Goal: Information Seeking & Learning: Compare options

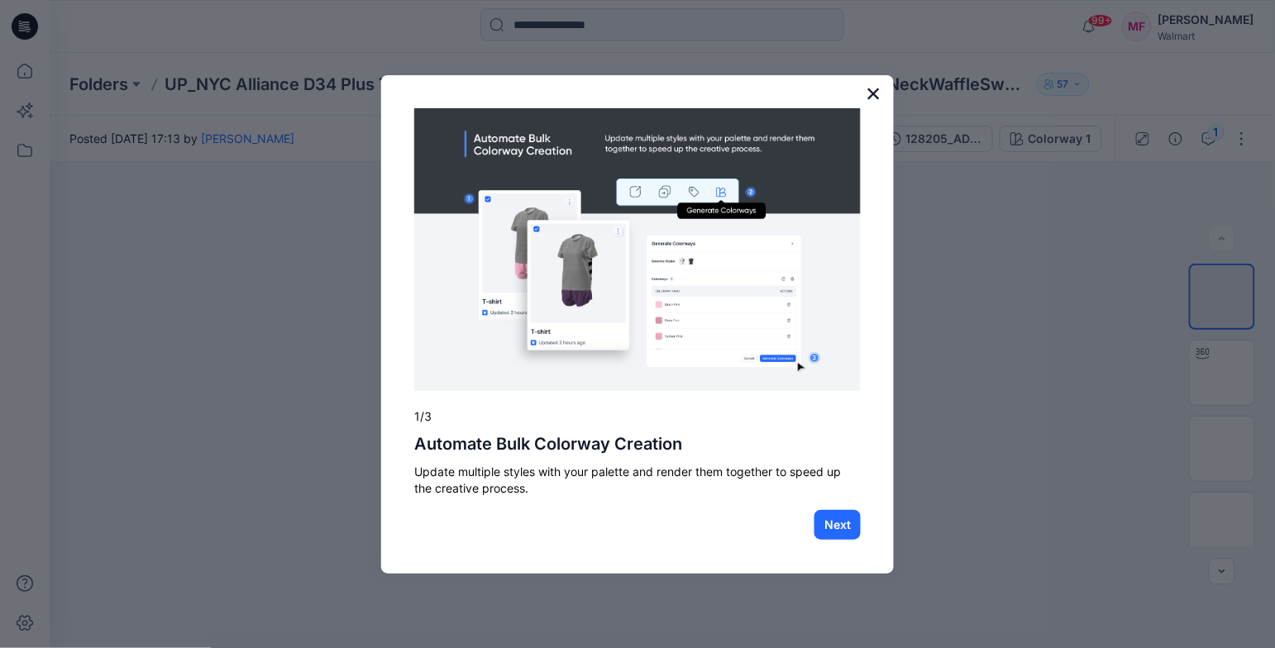
click at [875, 88] on button "×" at bounding box center [874, 93] width 16 height 26
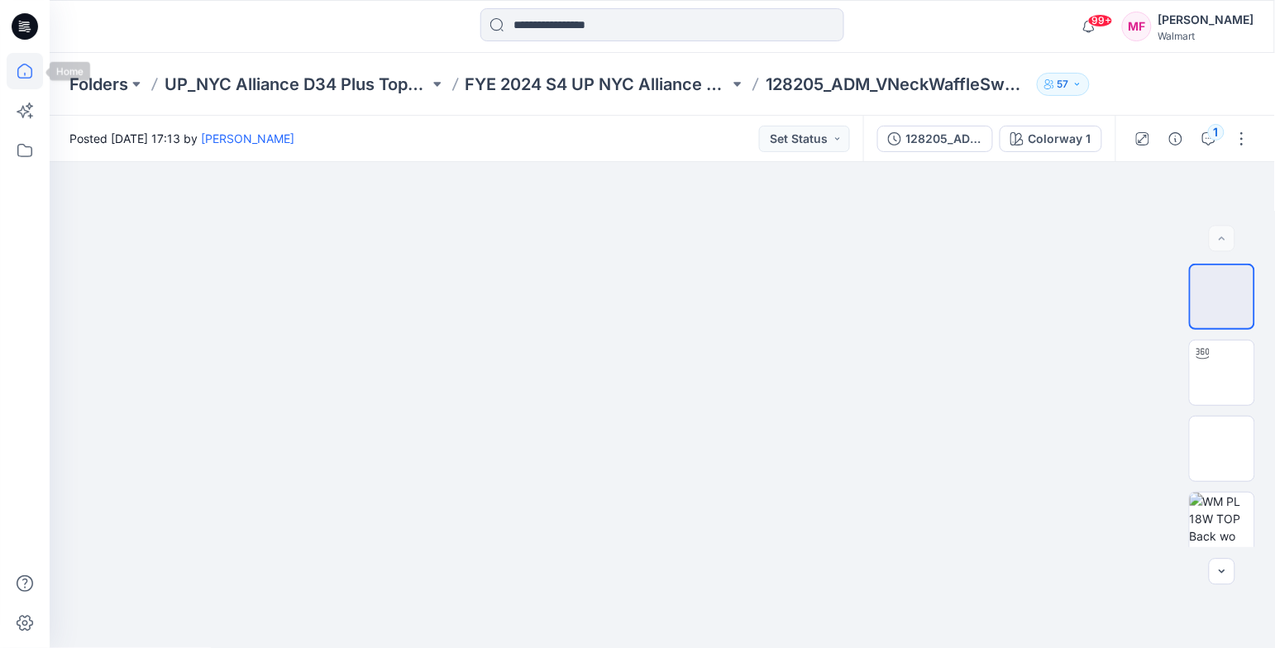
click at [16, 69] on icon at bounding box center [25, 71] width 36 height 36
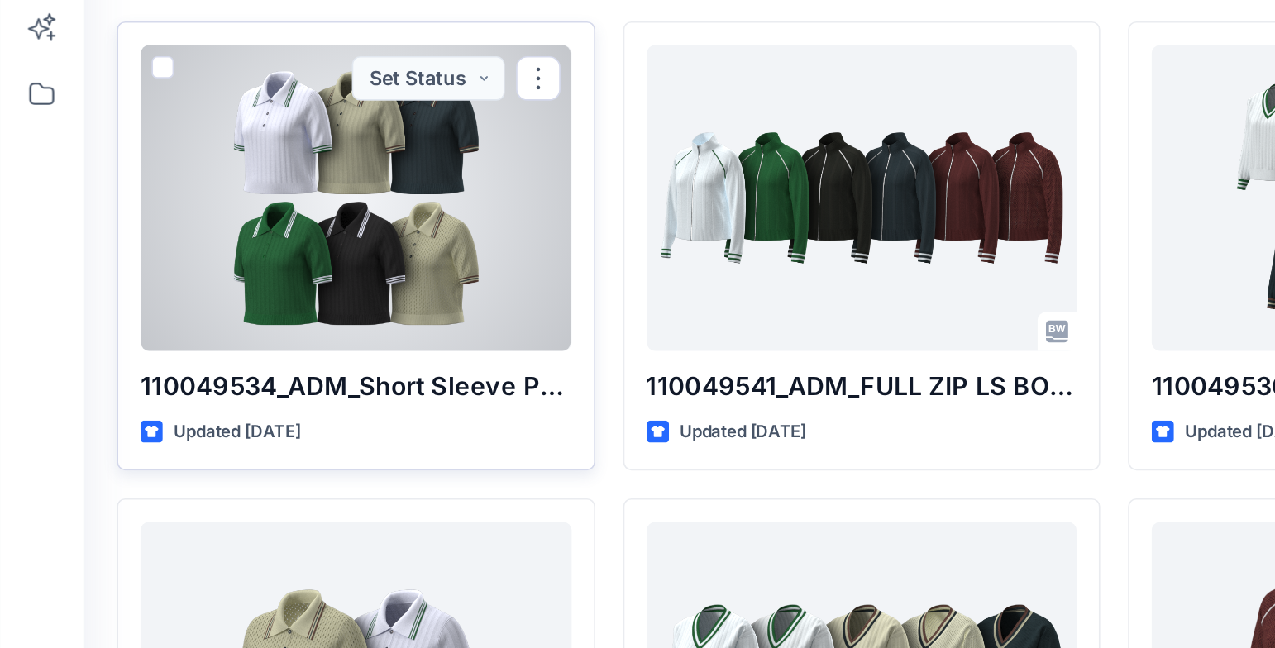
scroll to position [1290, 0]
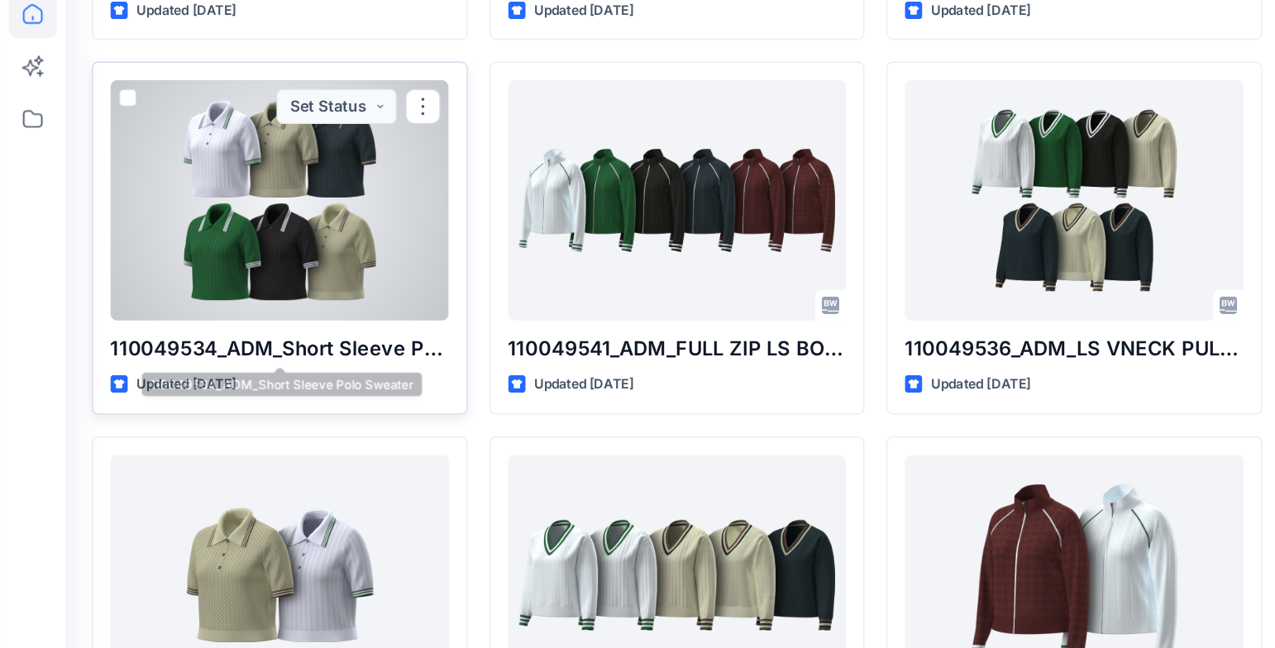
click at [234, 259] on div at bounding box center [212, 213] width 256 height 182
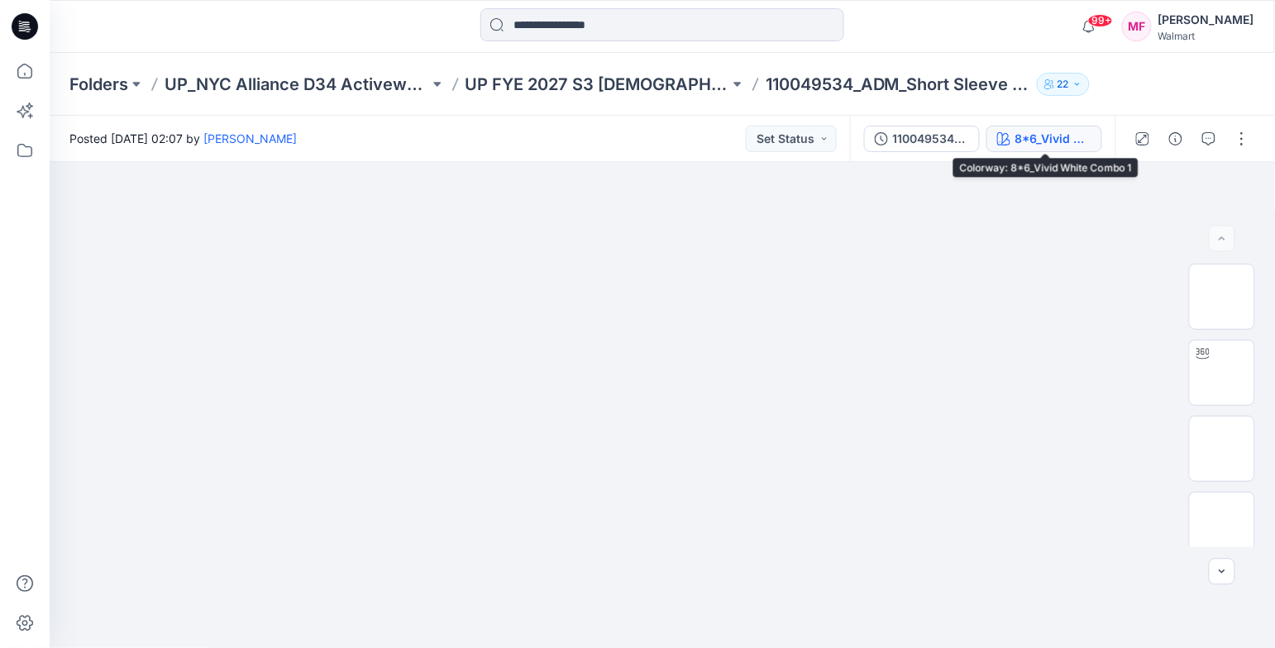
click at [1011, 142] on button "8*6_Vivid White Combo 1" at bounding box center [1044, 139] width 116 height 26
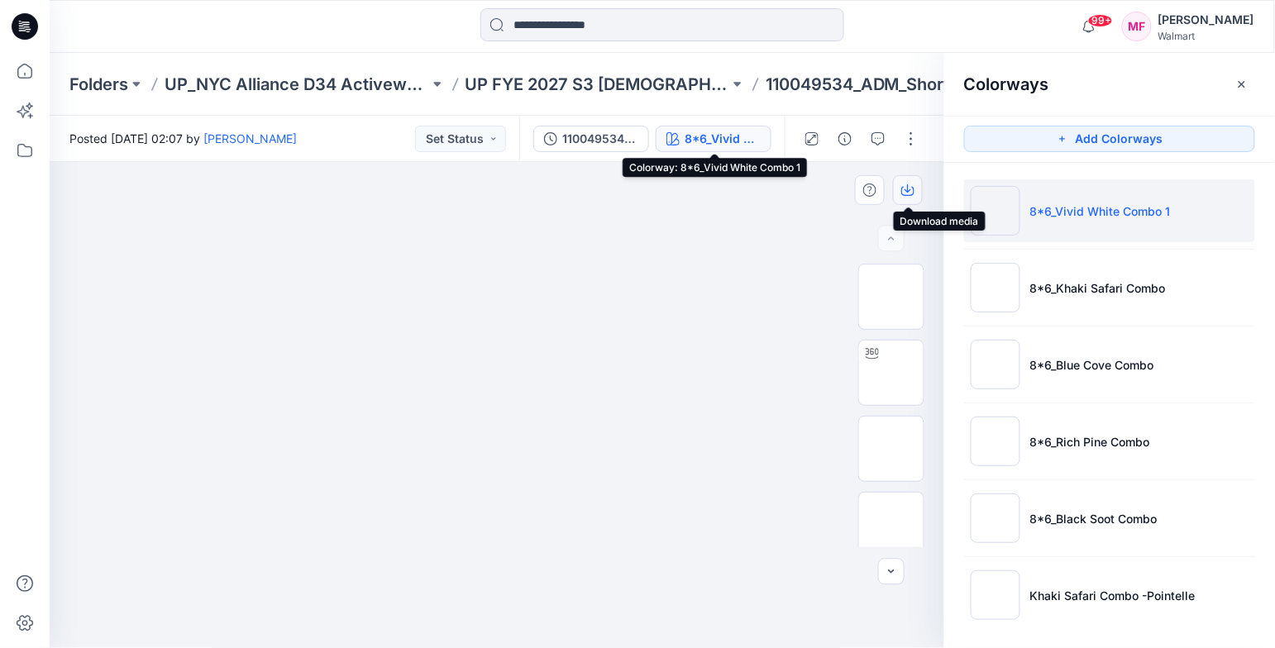
click at [905, 187] on icon "button" at bounding box center [907, 190] width 13 height 13
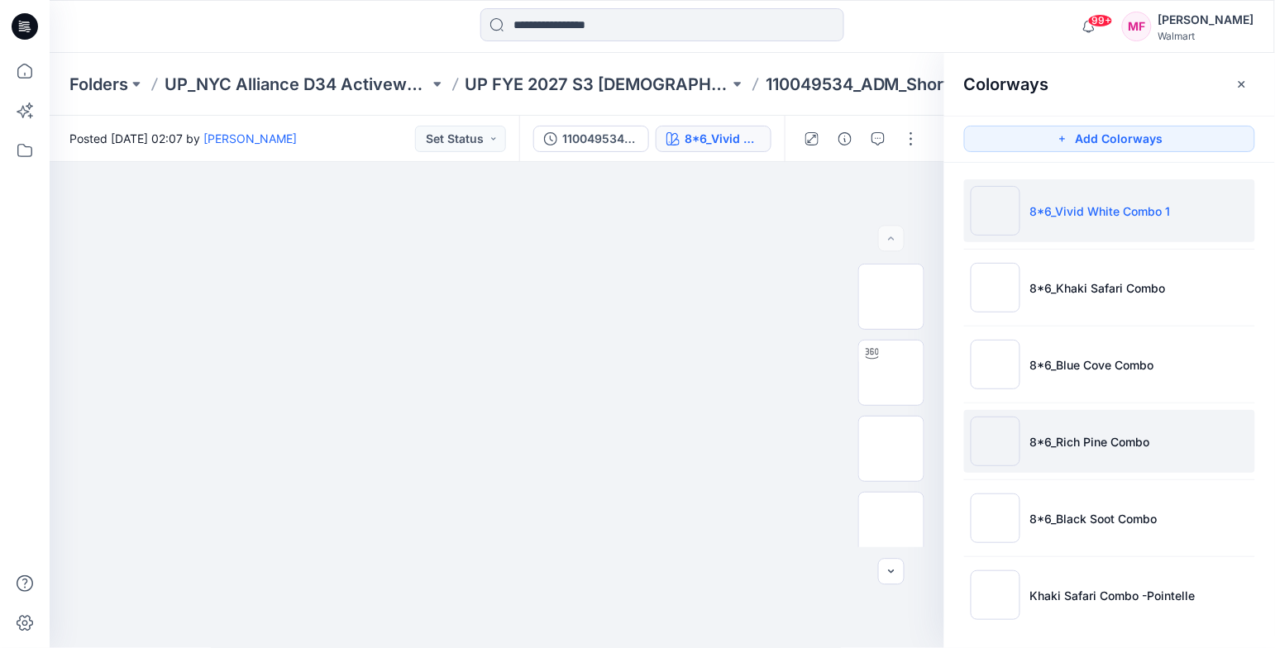
click at [1093, 448] on p "8*6_Rich Pine Combo" at bounding box center [1090, 441] width 120 height 17
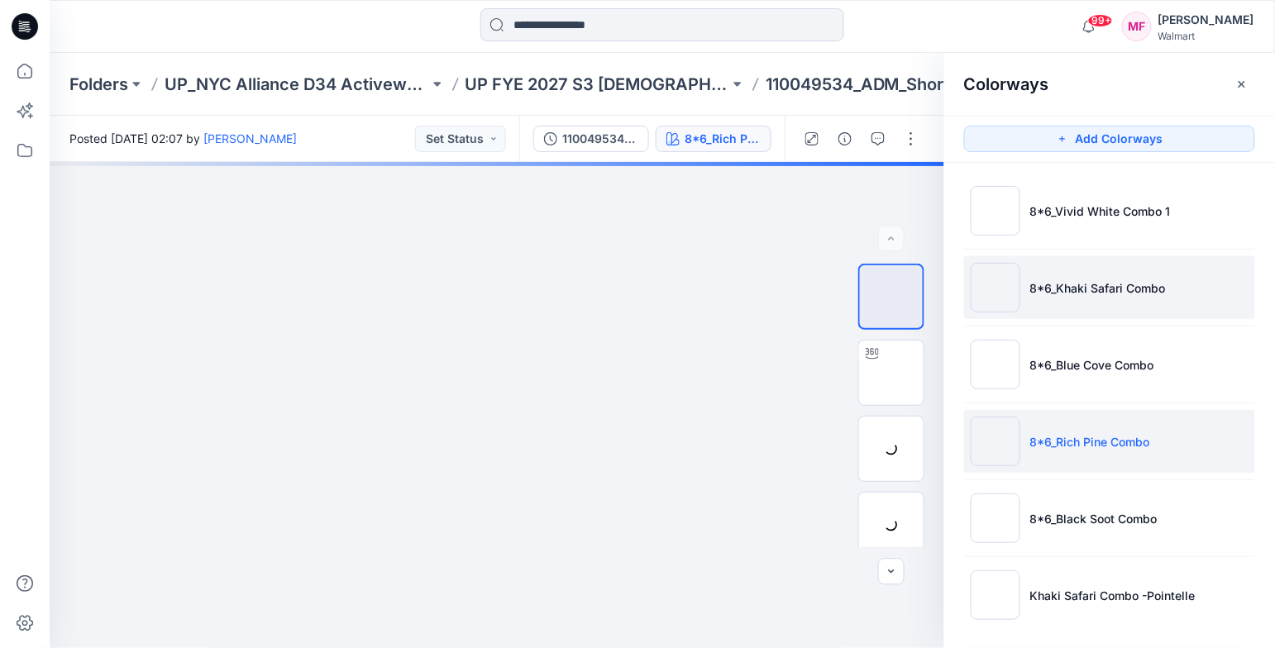
click at [1064, 270] on li "8*6_Khaki Safari Combo" at bounding box center [1109, 287] width 291 height 63
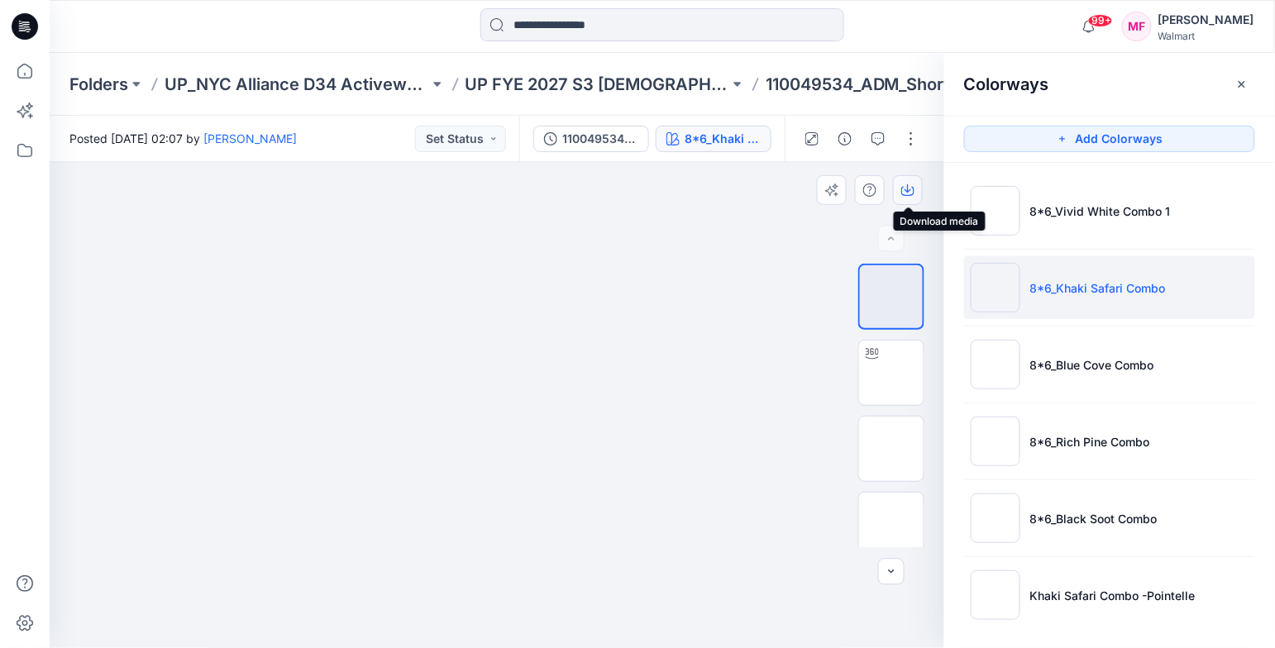
click at [912, 200] on button "button" at bounding box center [908, 190] width 30 height 30
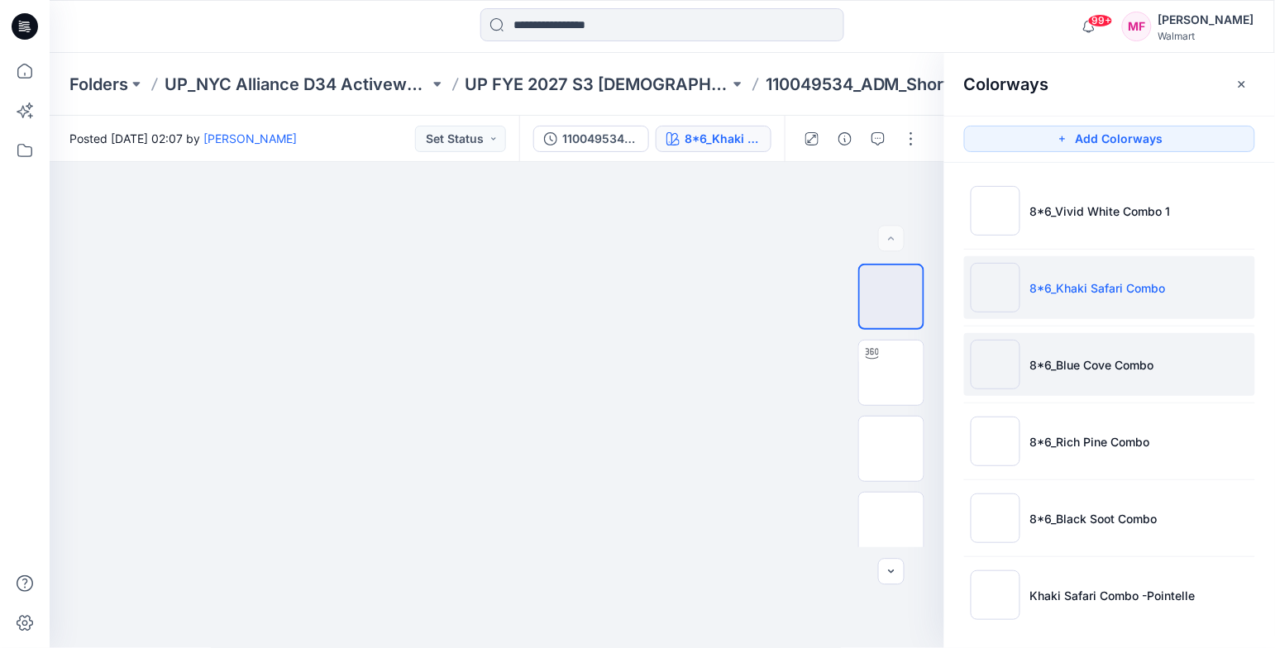
click at [1032, 363] on p "8*6_Blue Cove Combo" at bounding box center [1092, 364] width 124 height 17
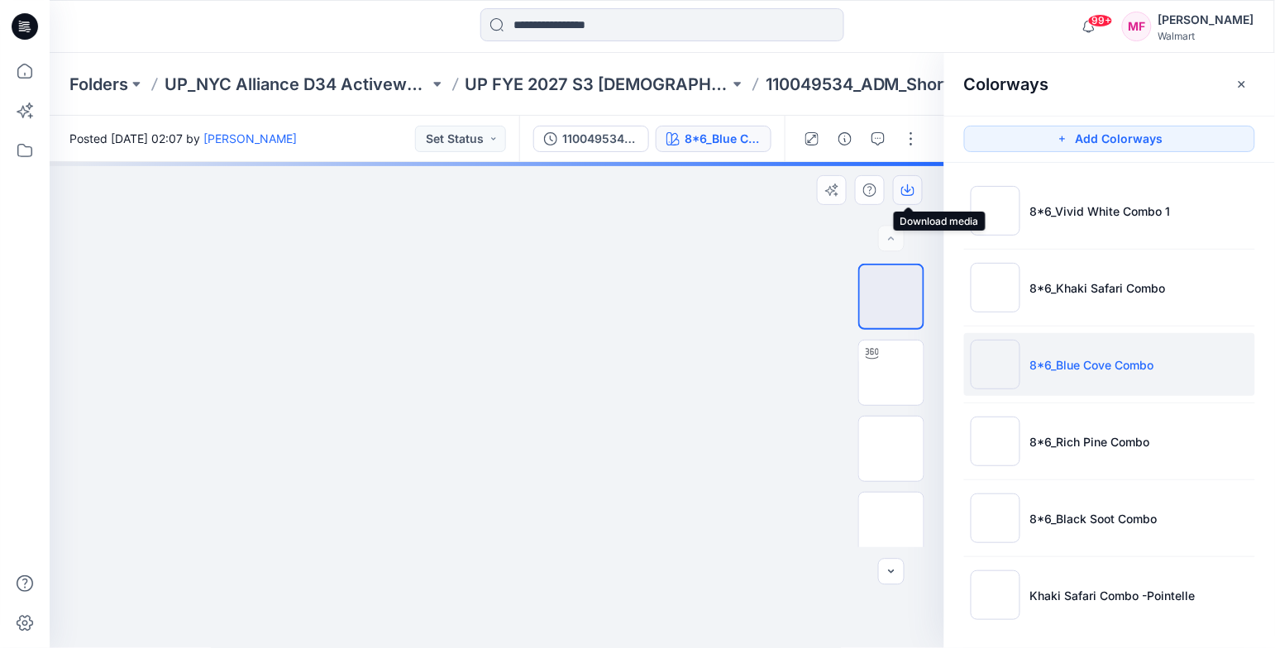
click at [909, 184] on icon "button" at bounding box center [907, 190] width 13 height 13
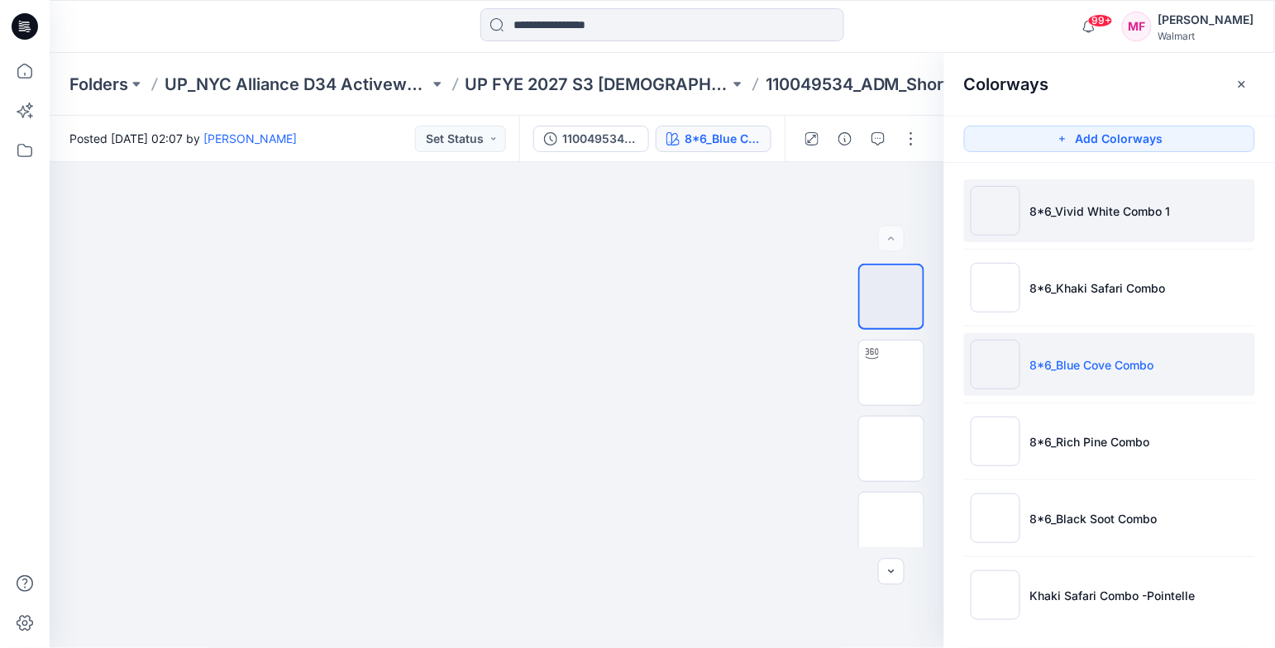
click at [992, 211] on img at bounding box center [996, 211] width 50 height 50
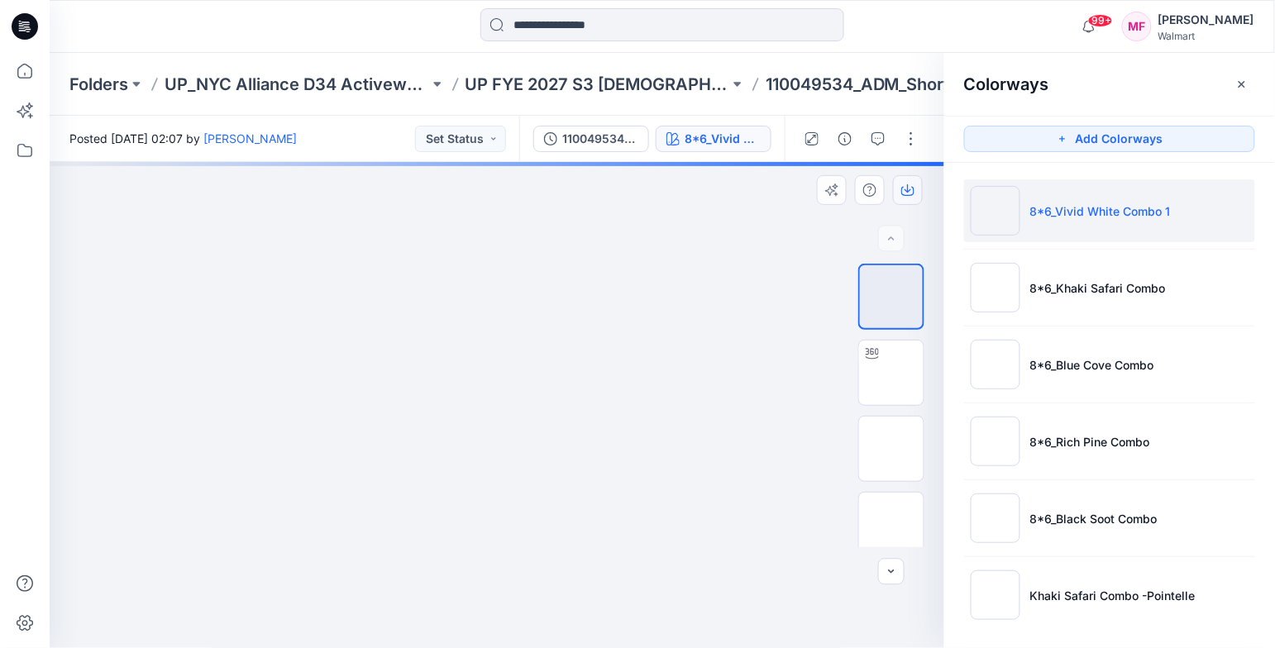
click at [907, 184] on icon "button" at bounding box center [907, 190] width 13 height 13
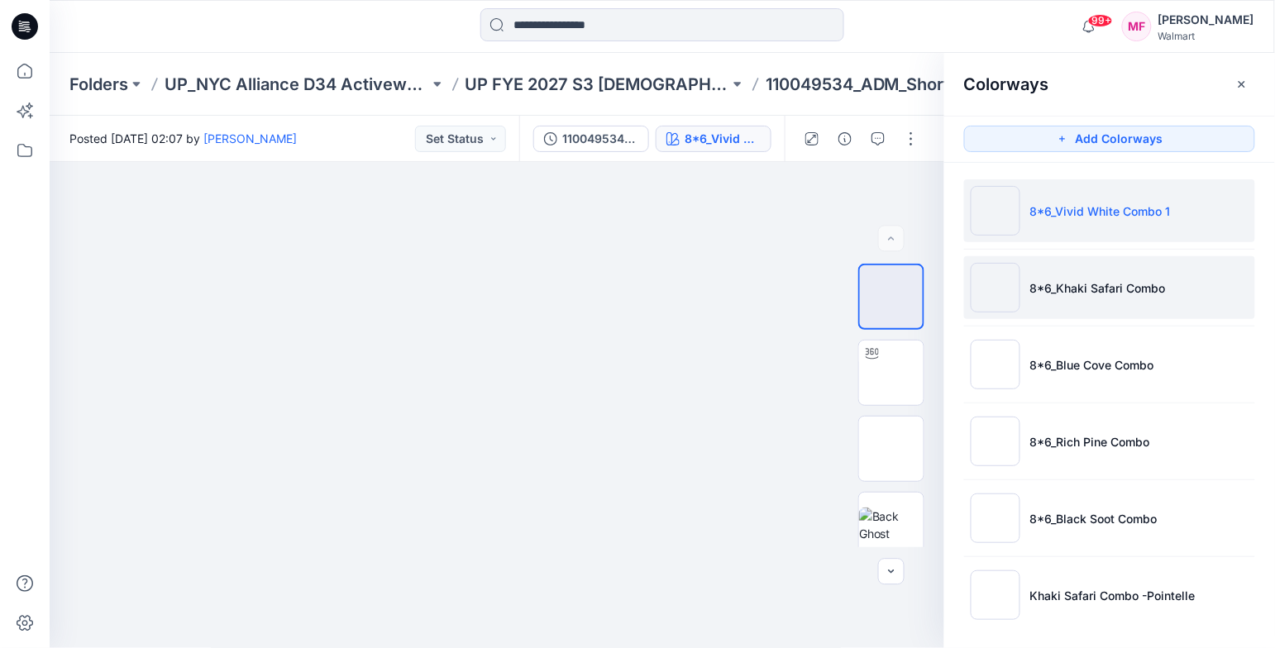
click at [1030, 272] on li "8*6_Khaki Safari Combo" at bounding box center [1109, 287] width 291 height 63
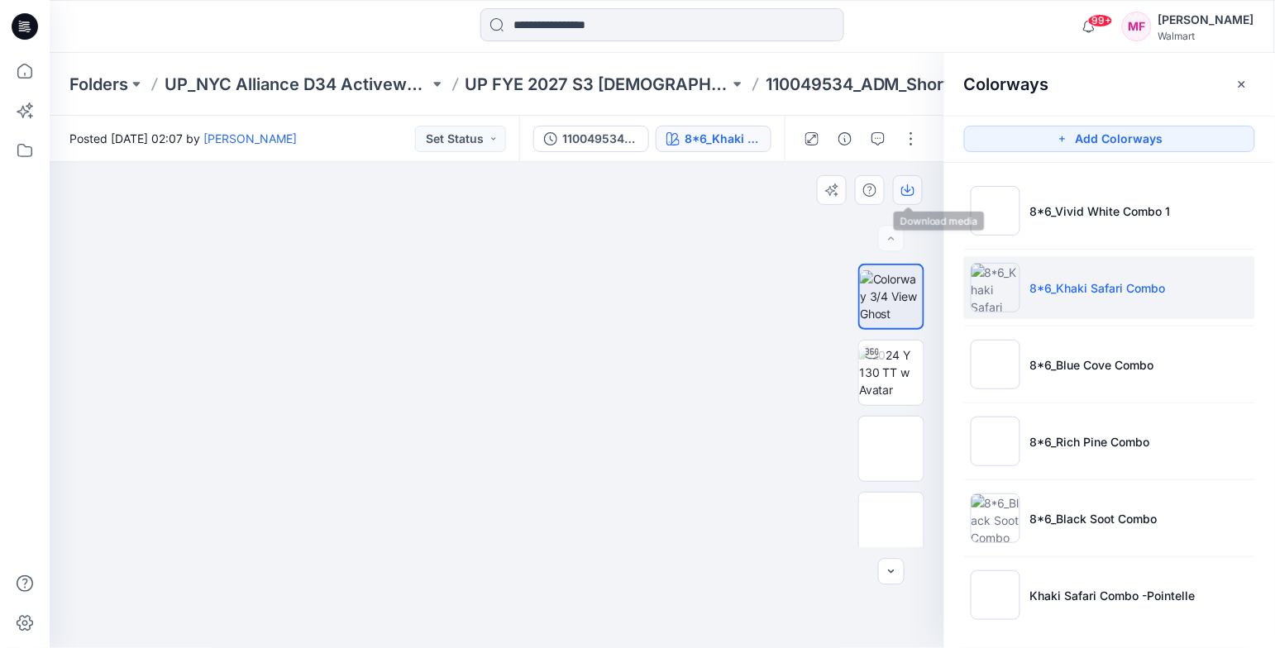
click at [907, 187] on icon "button" at bounding box center [907, 190] width 13 height 13
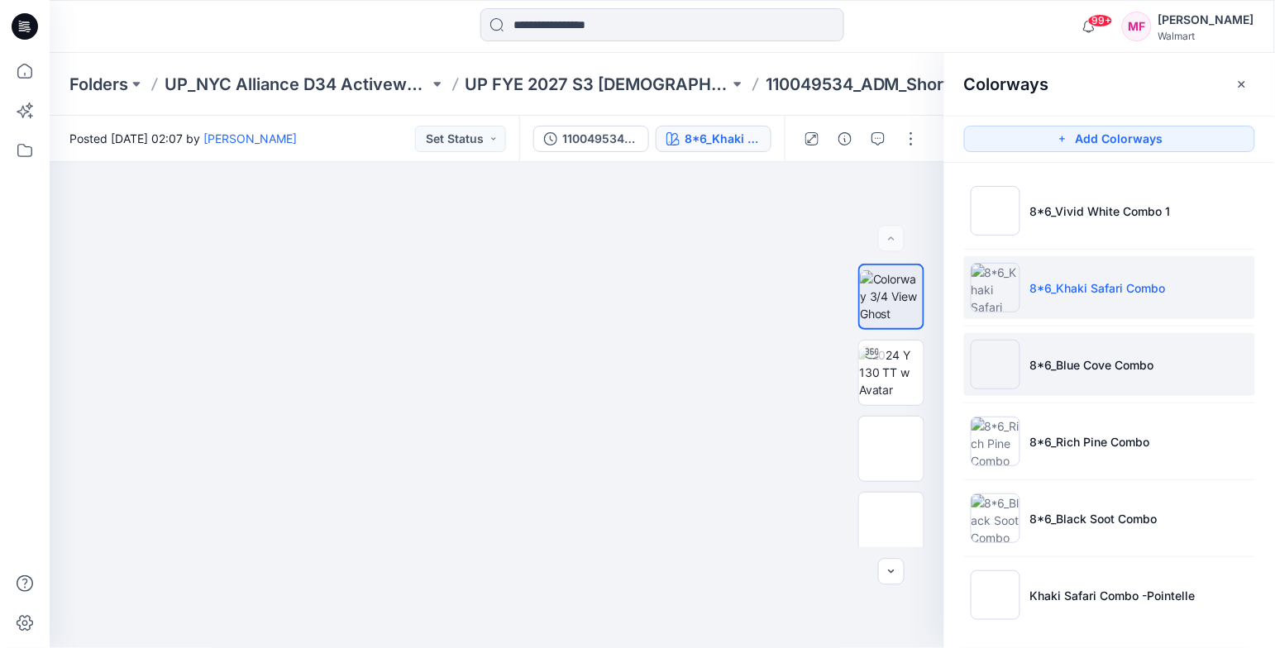
click at [1044, 366] on p "8*6_Blue Cove Combo" at bounding box center [1092, 364] width 124 height 17
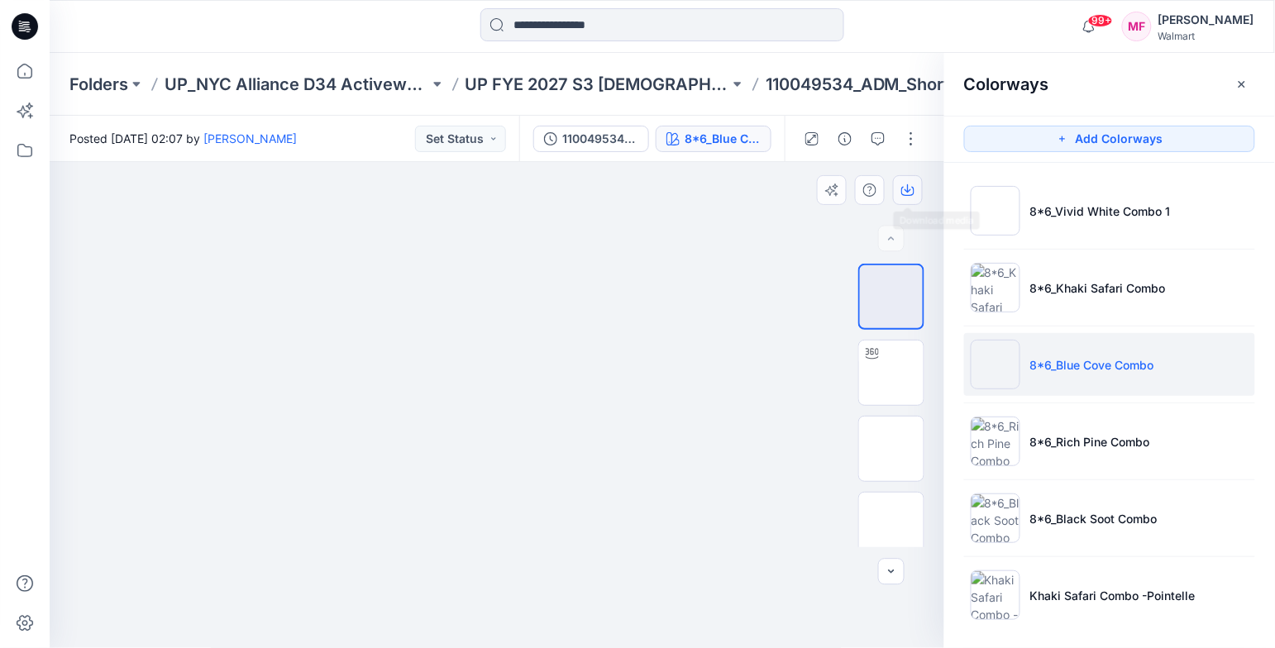
click at [907, 191] on icon "button" at bounding box center [908, 188] width 7 height 8
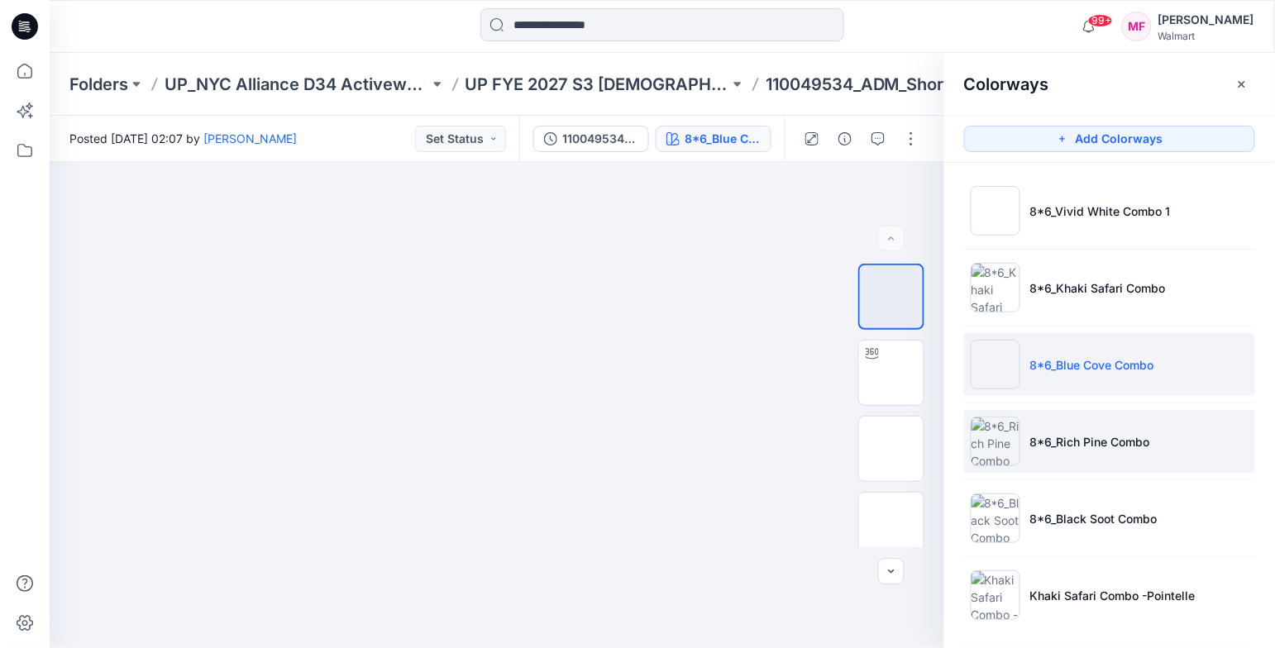
click at [1060, 455] on li "8*6_Rich Pine Combo" at bounding box center [1109, 441] width 291 height 63
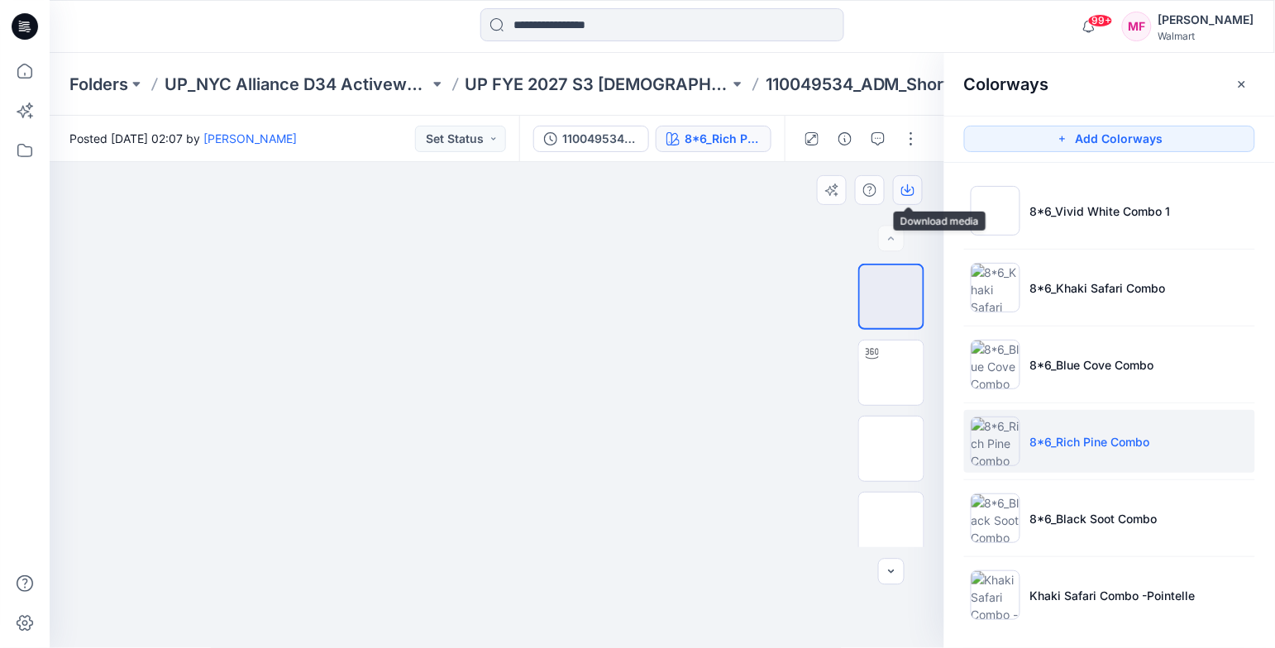
click at [911, 190] on icon "button" at bounding box center [907, 190] width 13 height 13
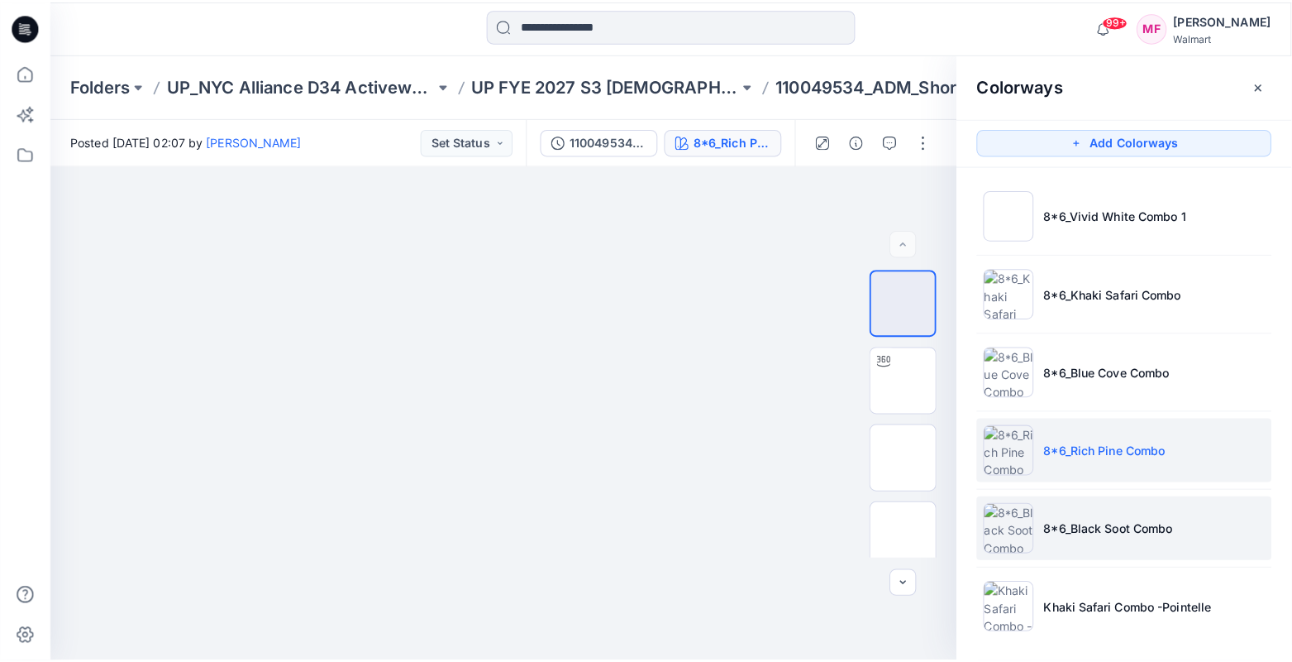
scroll to position [7, 0]
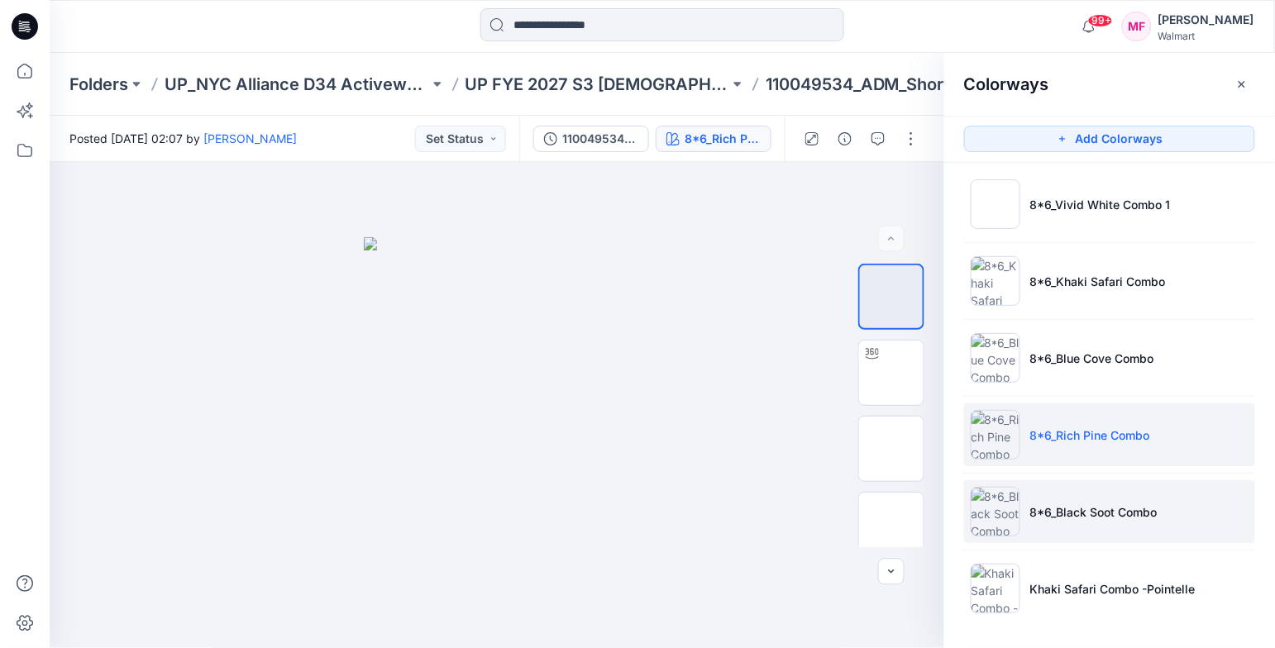
click at [1068, 494] on li "8*6_Black Soot Combo" at bounding box center [1109, 511] width 291 height 63
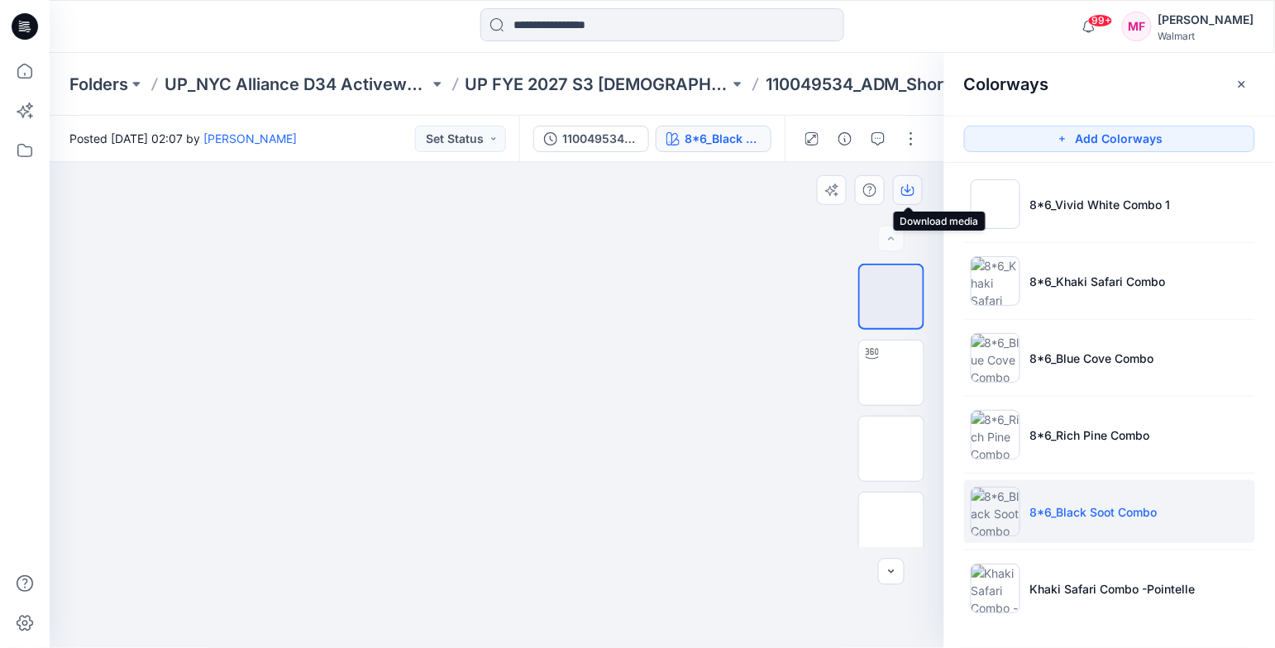
click at [903, 194] on icon "button" at bounding box center [907, 191] width 13 height 9
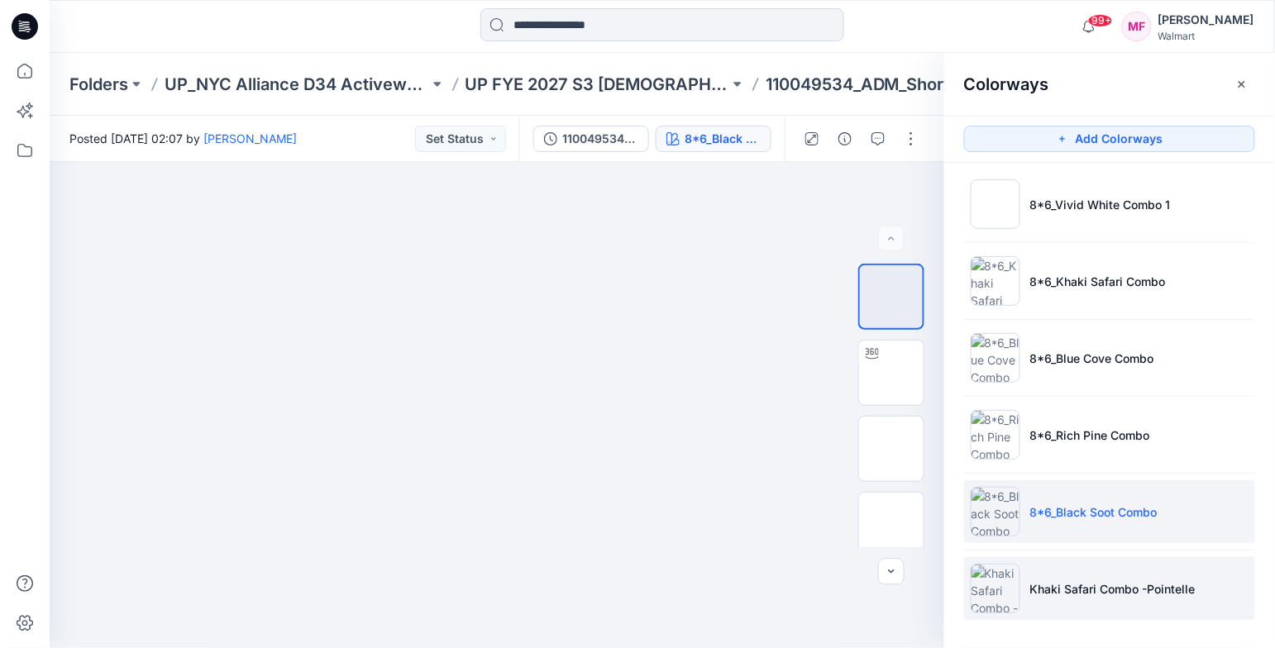
click at [1077, 575] on li "Khaki Safari Combo -Pointelle" at bounding box center [1109, 588] width 291 height 63
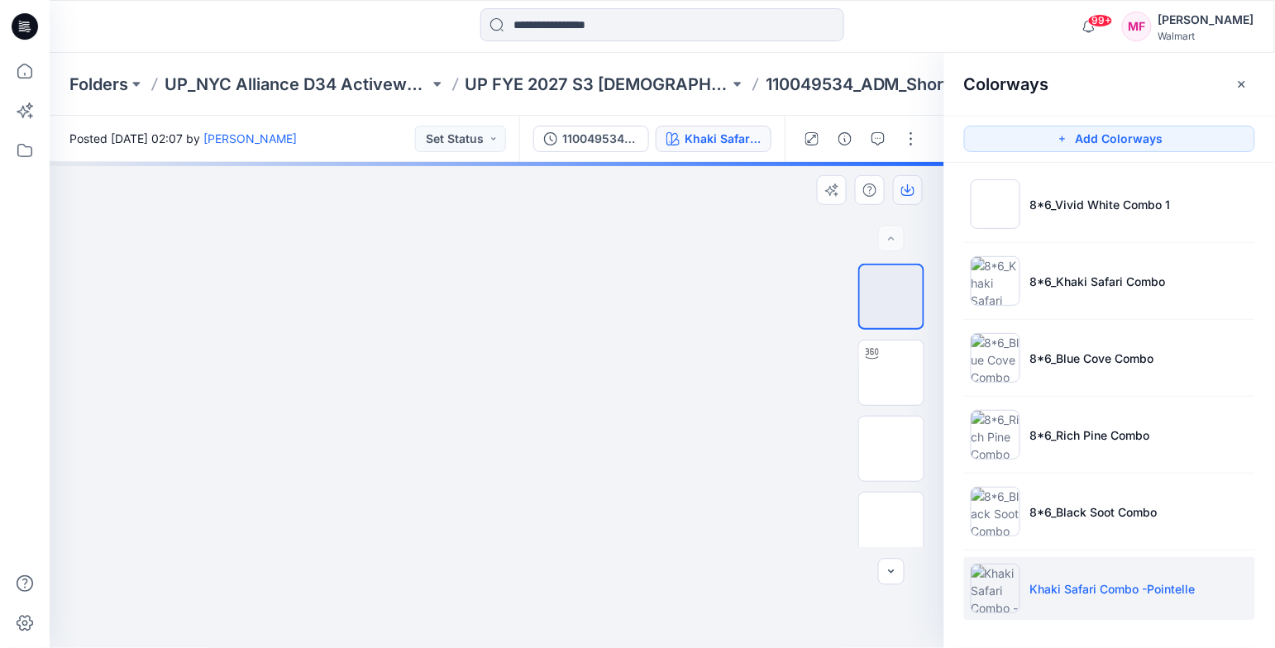
click at [905, 181] on button "button" at bounding box center [908, 190] width 30 height 30
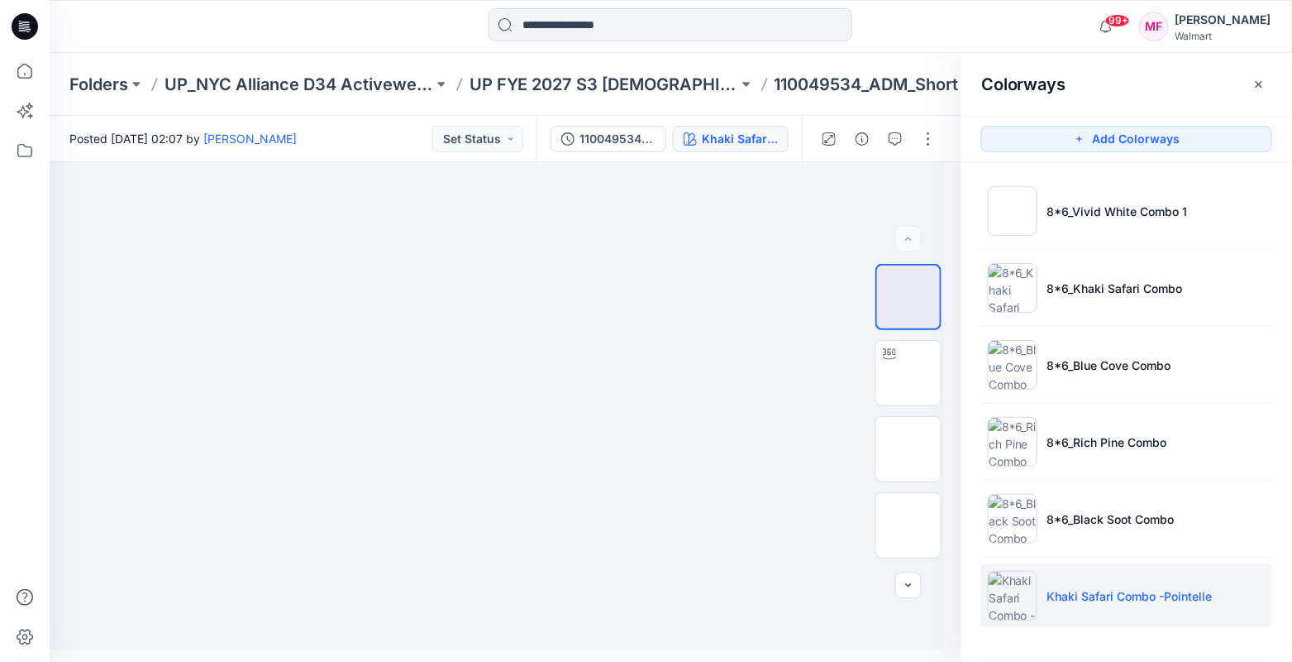
scroll to position [0, 0]
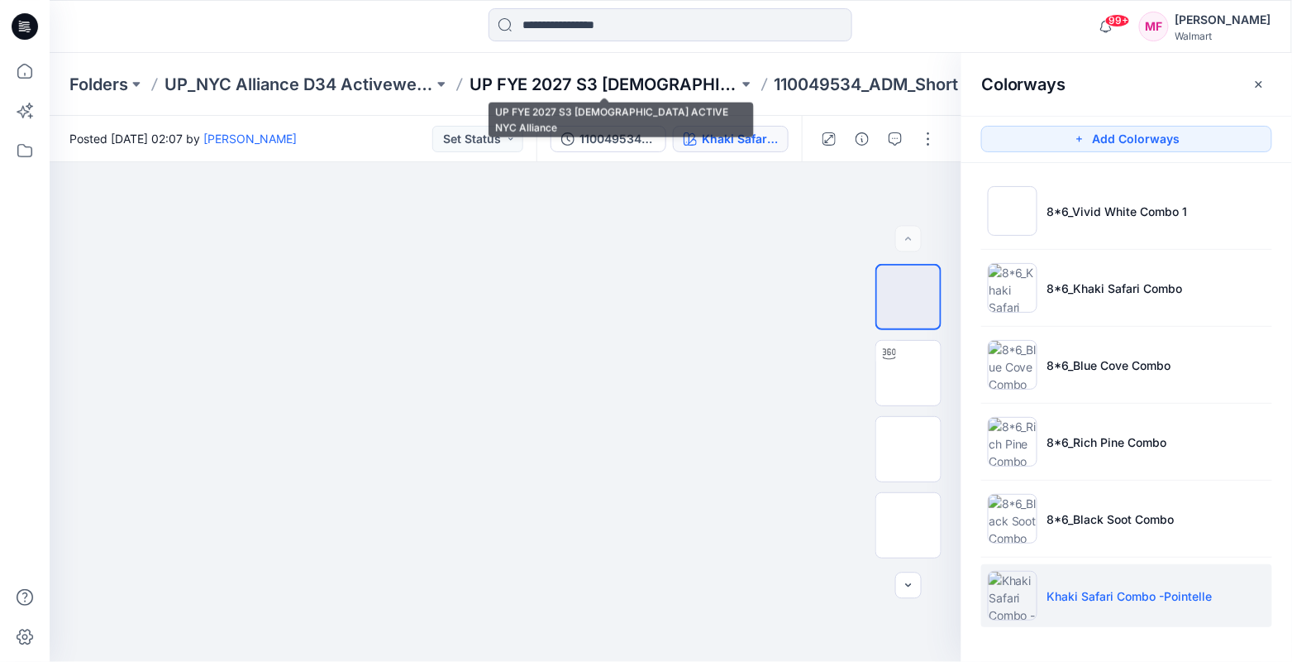
click at [591, 85] on p "UP FYE 2027 S3 [DEMOGRAPHIC_DATA] ACTIVE NYC Alliance" at bounding box center [604, 84] width 269 height 23
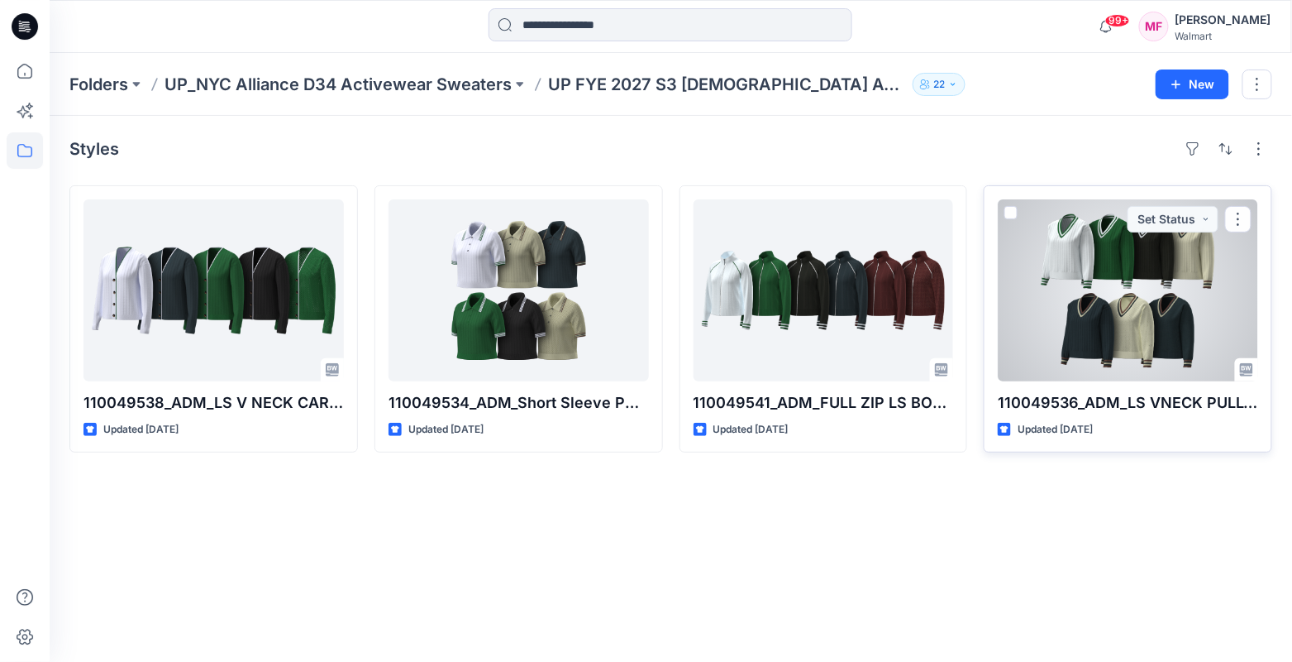
click at [1106, 247] on div at bounding box center [1128, 290] width 260 height 182
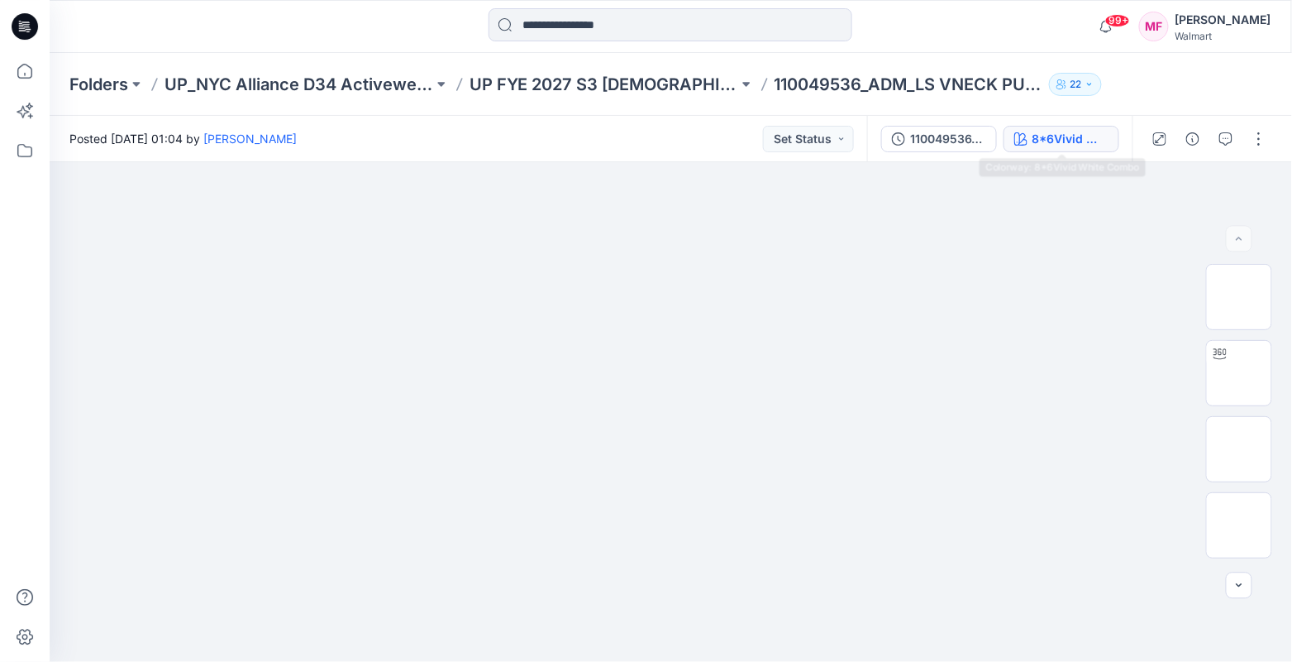
click at [1075, 139] on div "8*6Vivid White Combo" at bounding box center [1071, 139] width 76 height 18
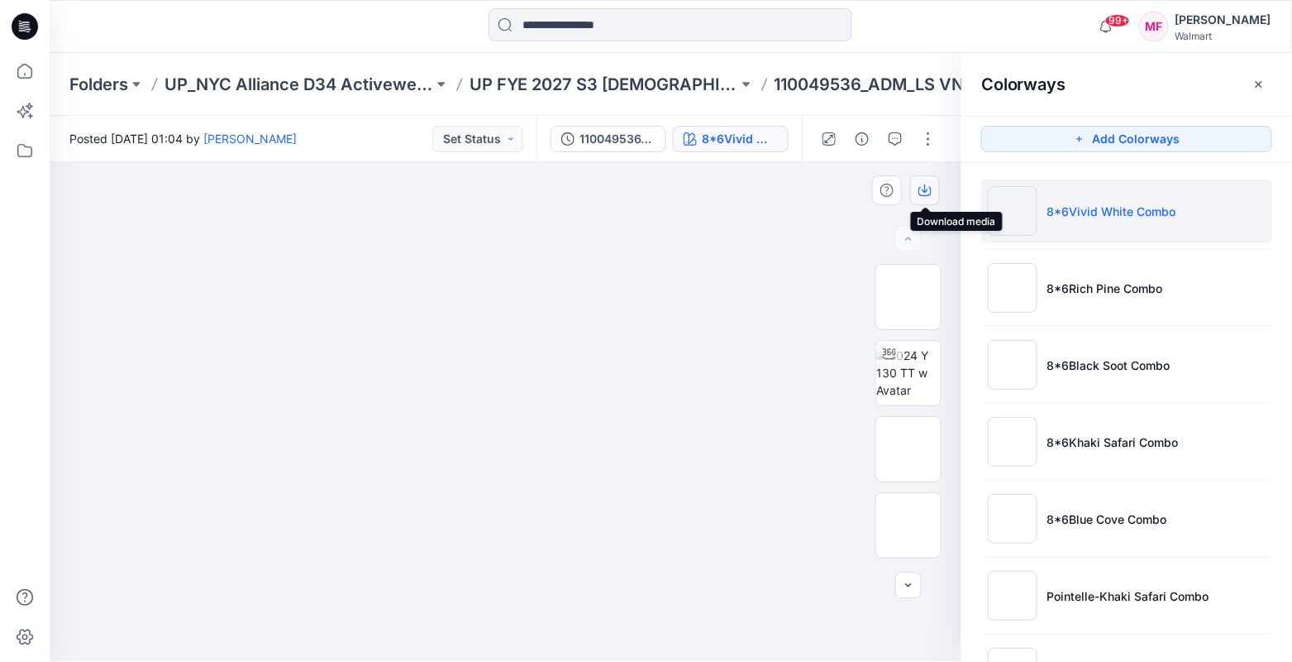
click at [924, 186] on icon "button" at bounding box center [925, 190] width 13 height 13
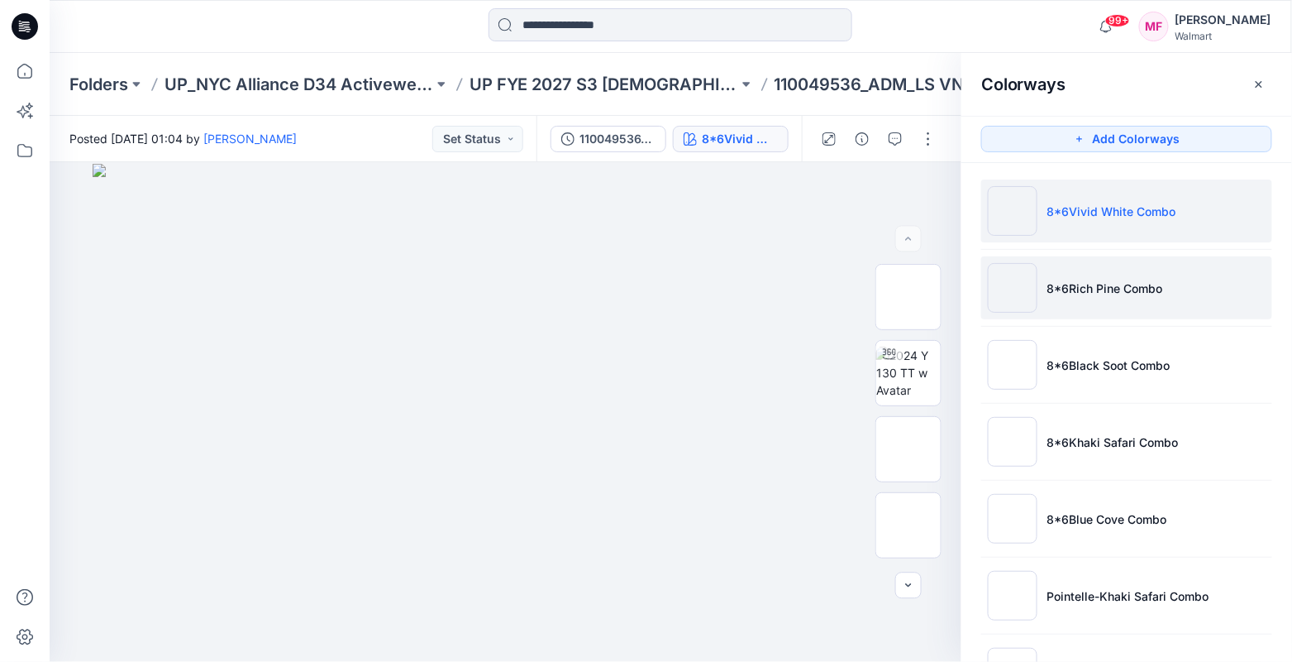
click at [1044, 279] on li "8*6Rich Pine Combo" at bounding box center [1127, 287] width 291 height 63
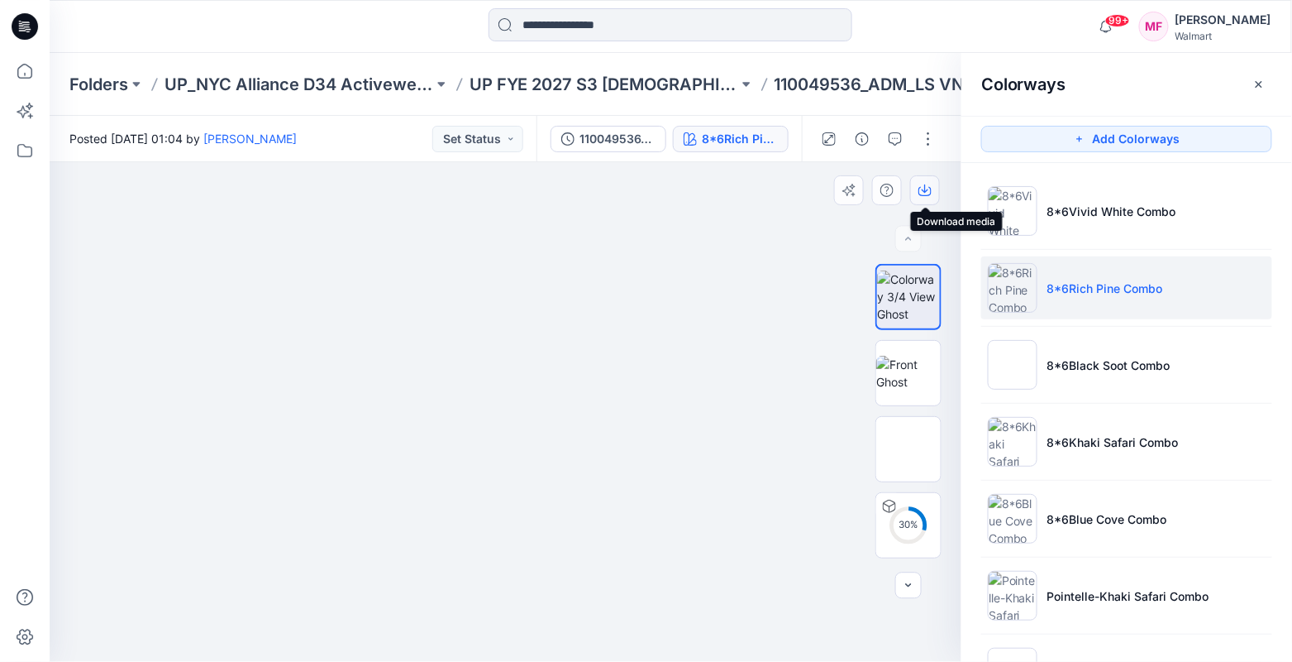
click at [929, 189] on icon "button" at bounding box center [925, 190] width 13 height 13
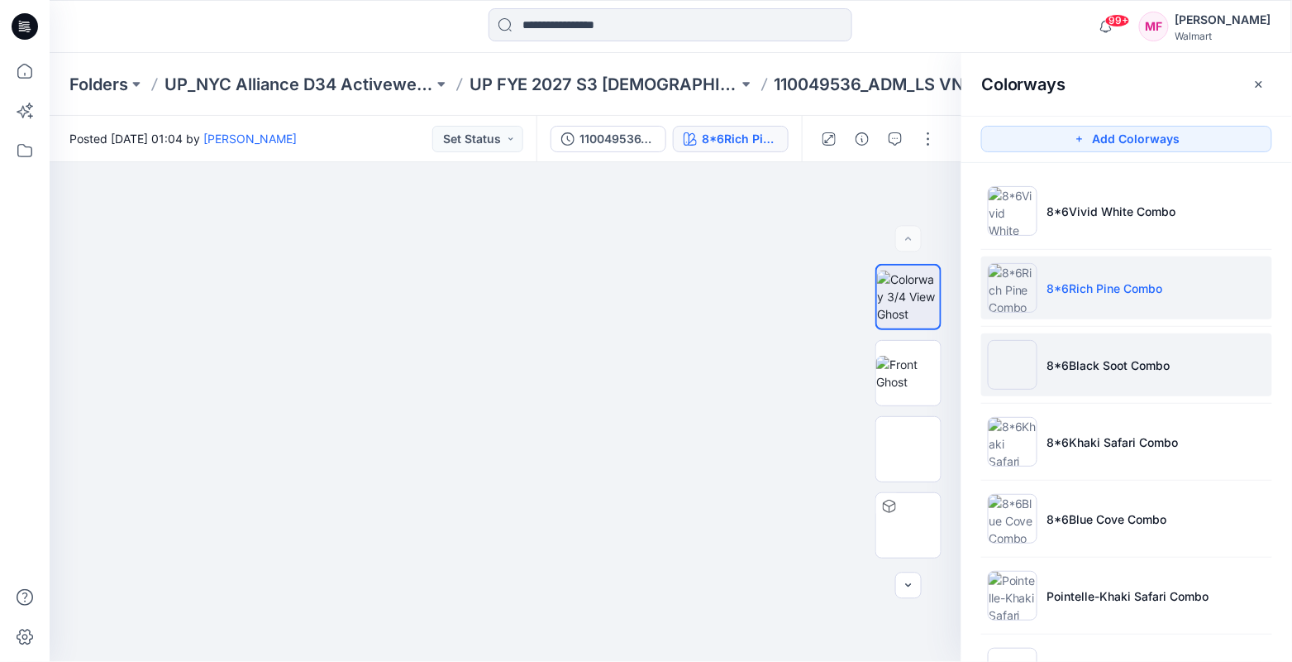
click at [1057, 376] on li "8*6Black Soot Combo" at bounding box center [1127, 364] width 291 height 63
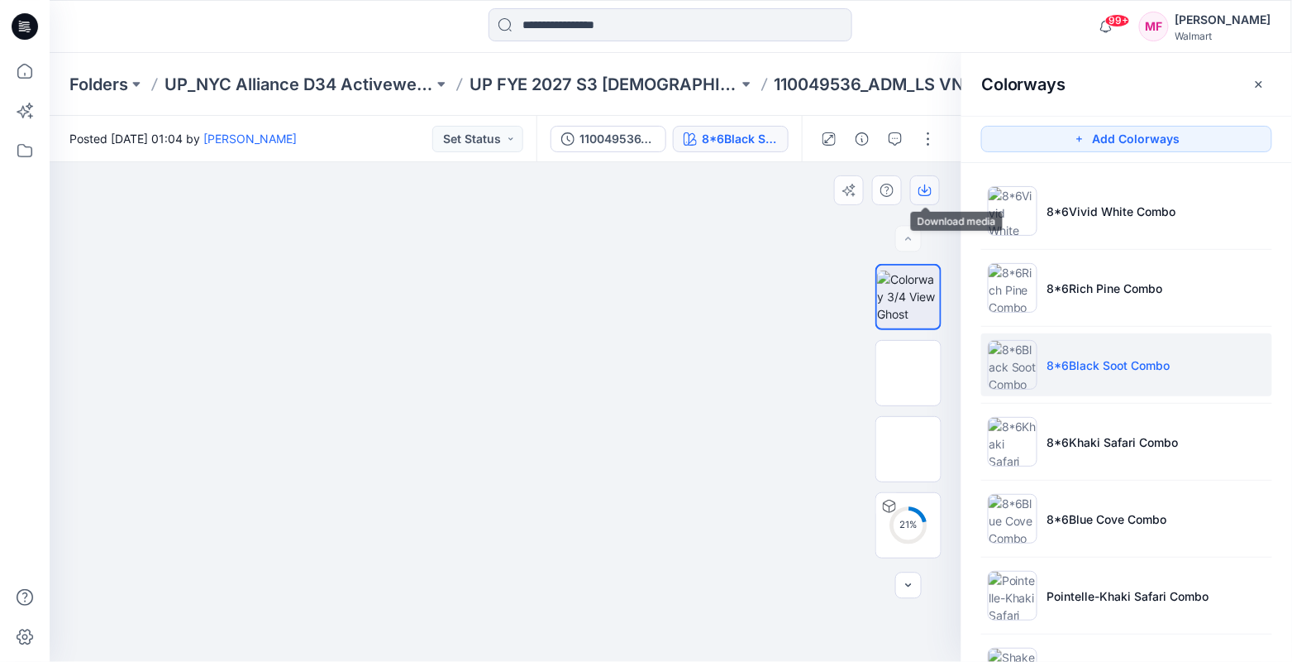
click at [929, 192] on icon "button" at bounding box center [925, 190] width 13 height 13
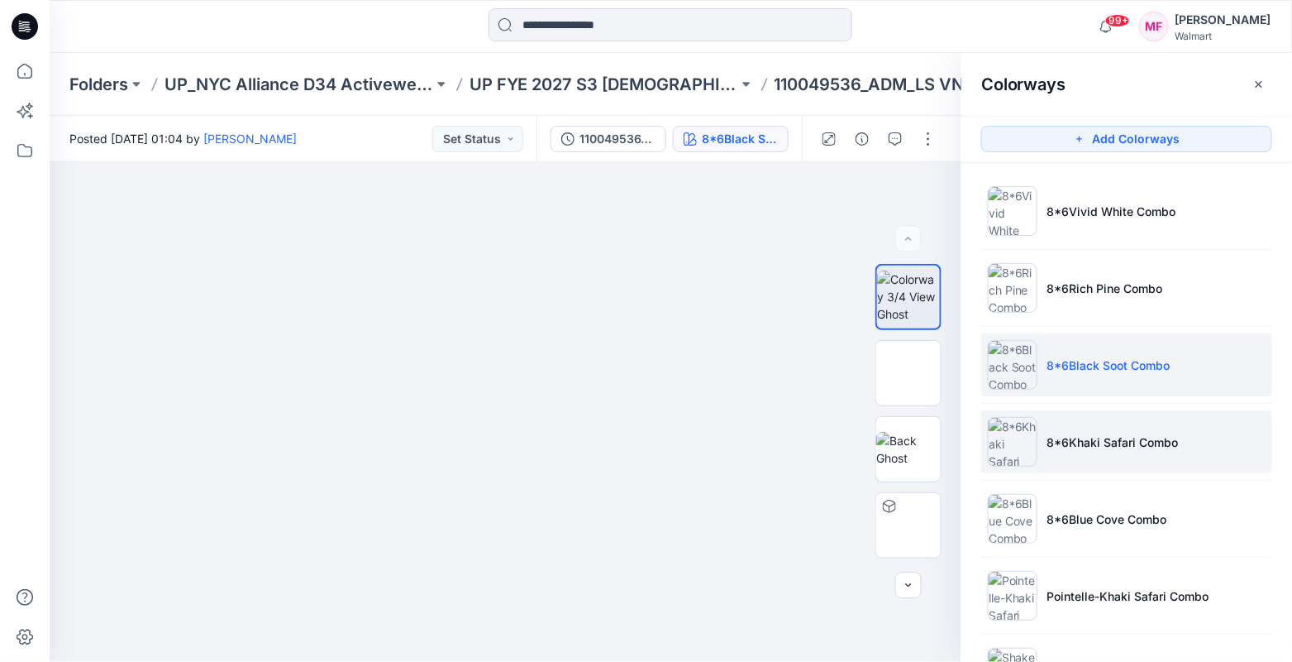
click at [1051, 434] on p "8*6Khaki Safari Combo" at bounding box center [1113, 441] width 131 height 17
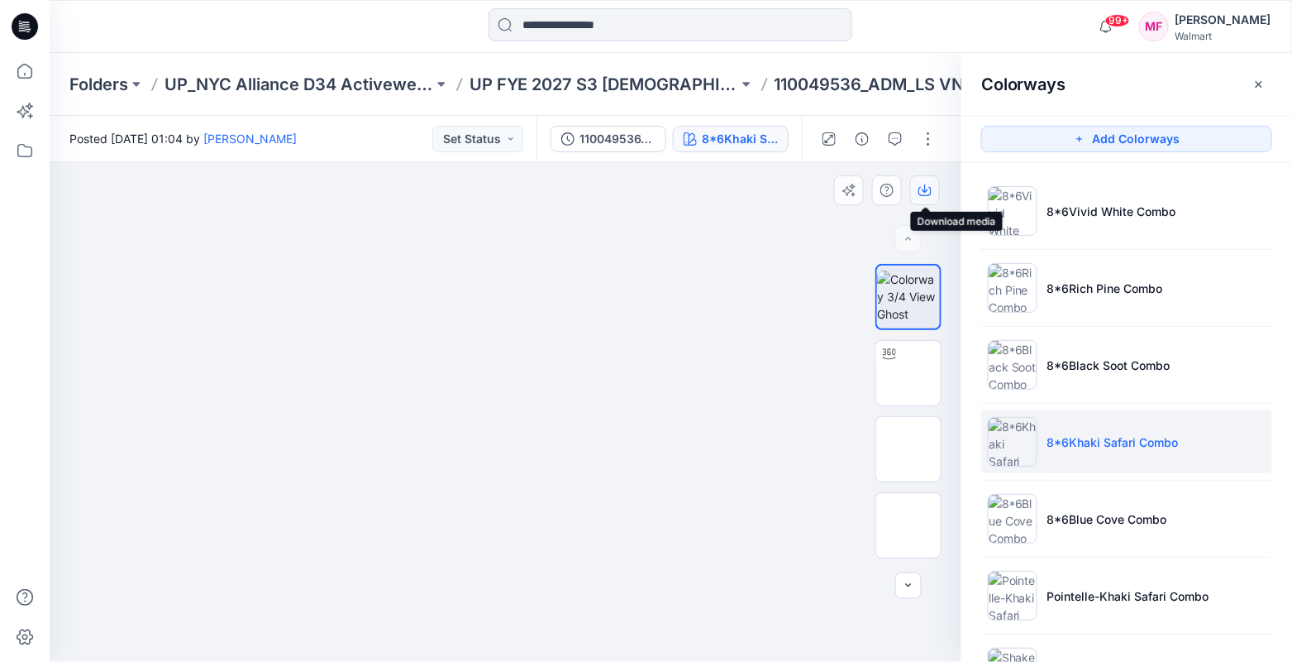
click at [932, 195] on icon "button" at bounding box center [925, 190] width 13 height 13
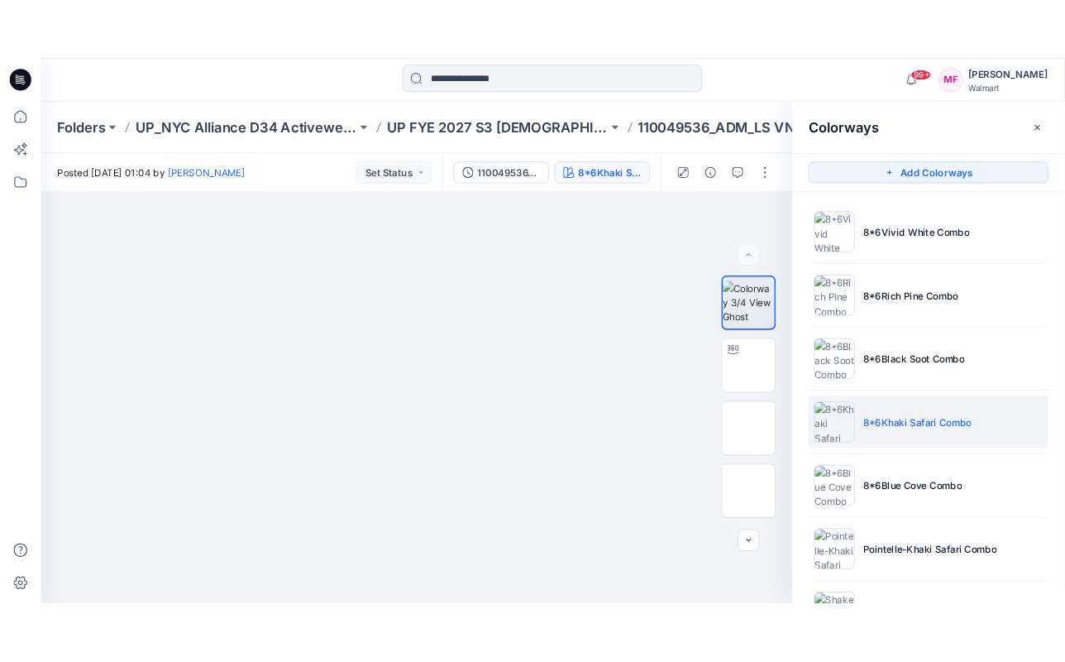
scroll to position [71, 0]
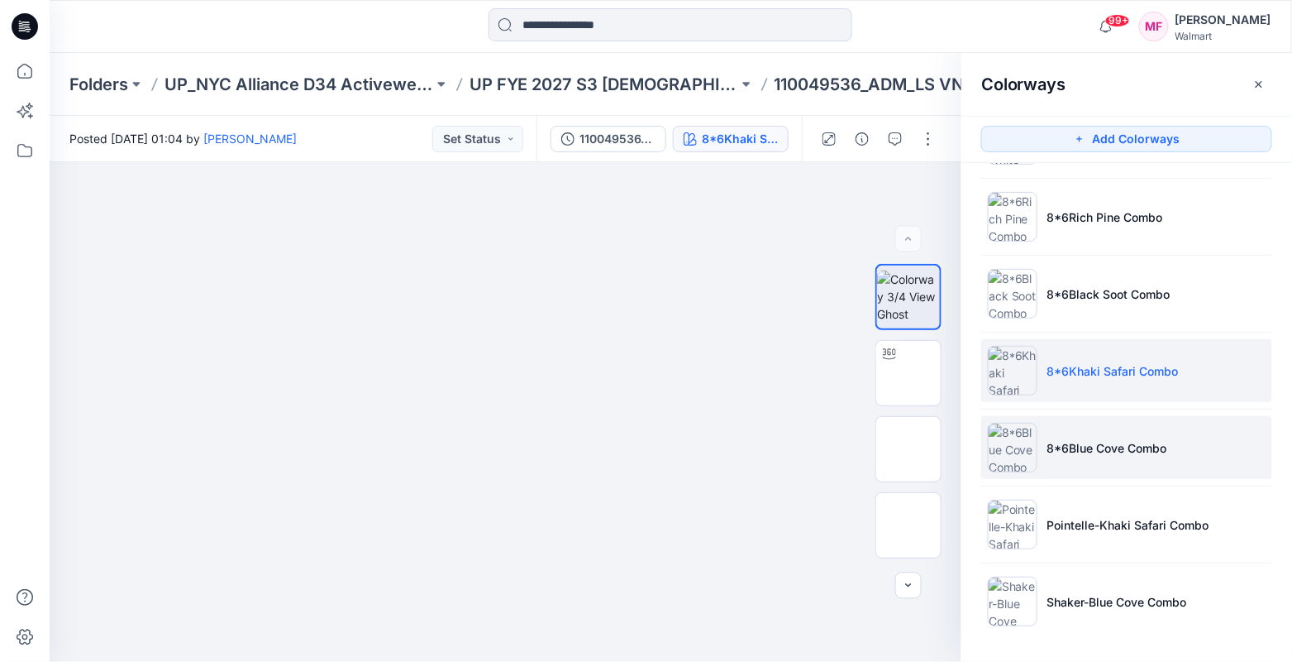
click at [1072, 434] on li "8*6Blue Cove Combo" at bounding box center [1127, 447] width 291 height 63
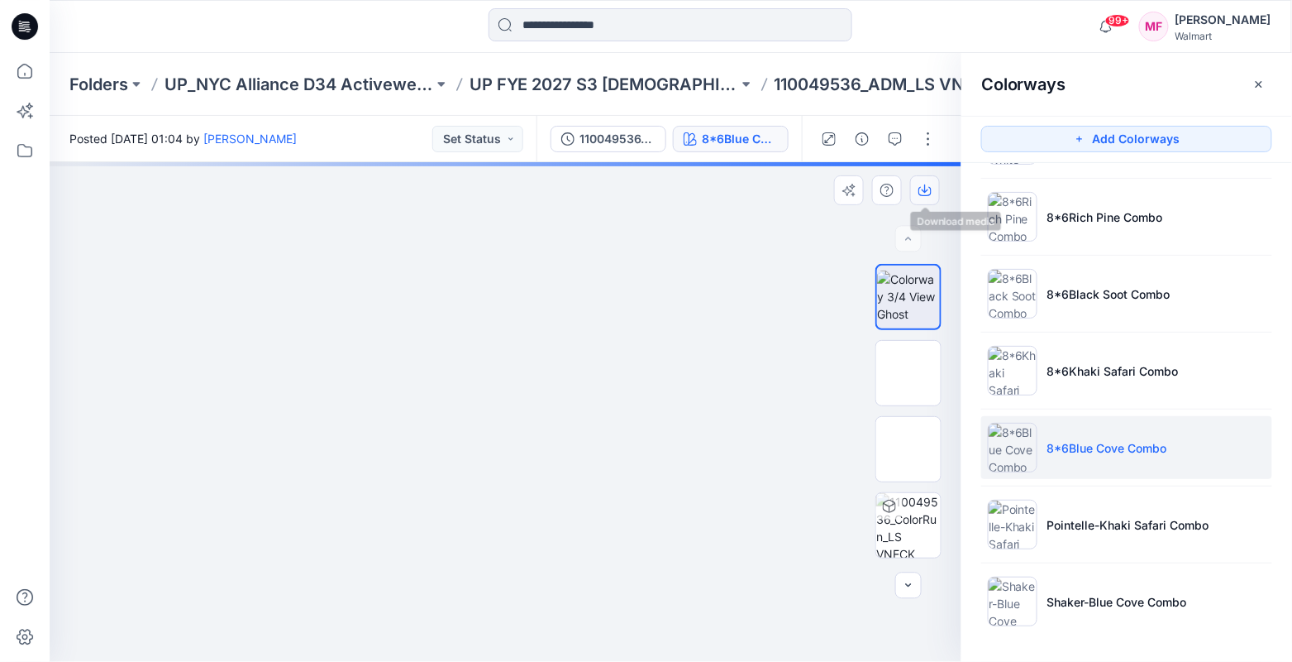
click at [920, 192] on icon "button" at bounding box center [925, 190] width 13 height 13
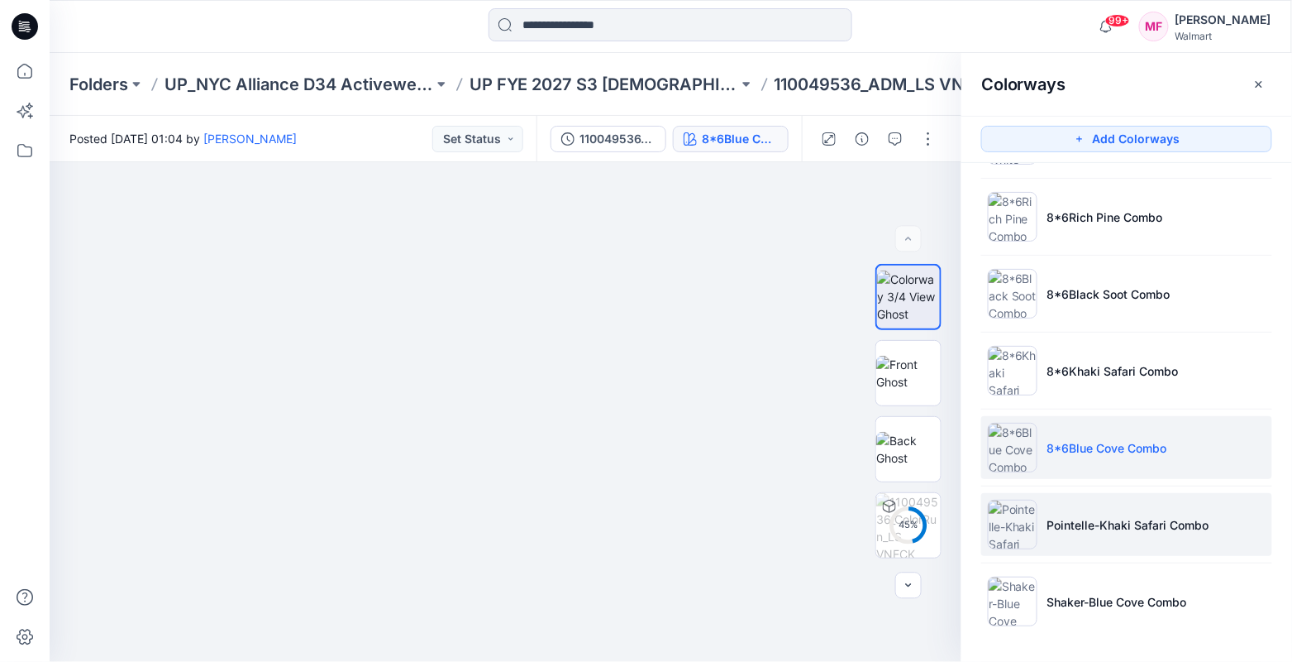
click at [1077, 530] on p "Pointelle-Khaki Safari Combo" at bounding box center [1129, 524] width 162 height 17
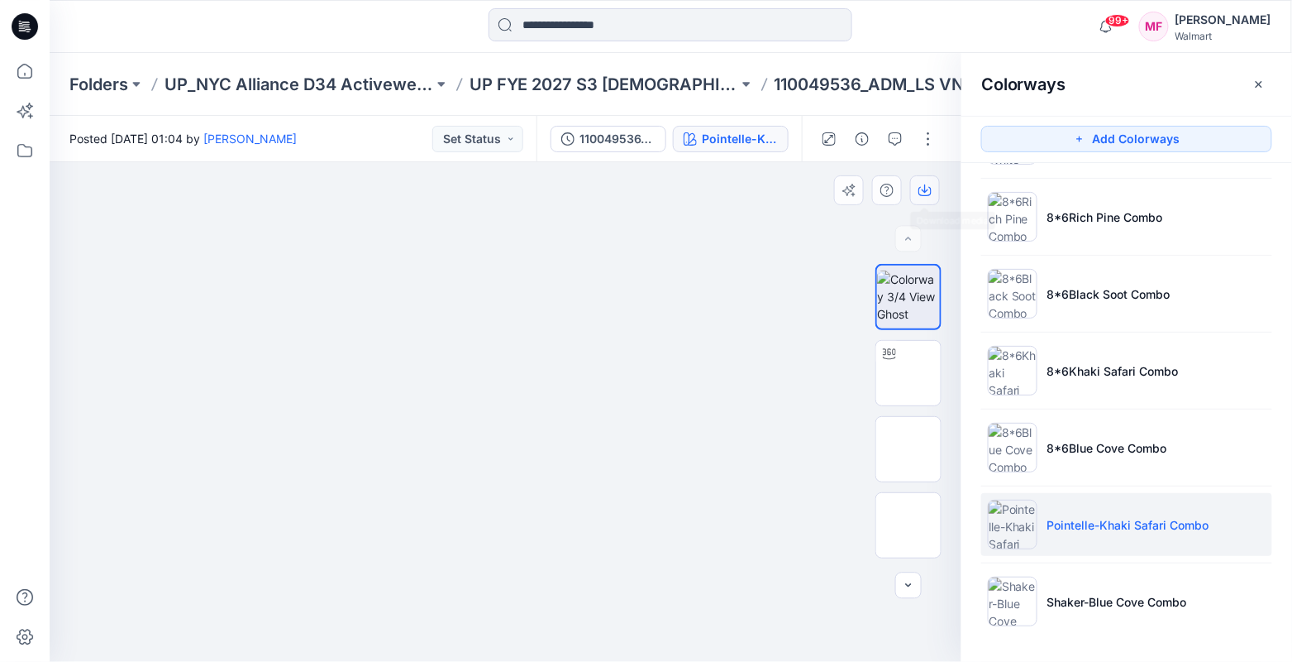
click at [927, 184] on icon "button" at bounding box center [925, 190] width 13 height 13
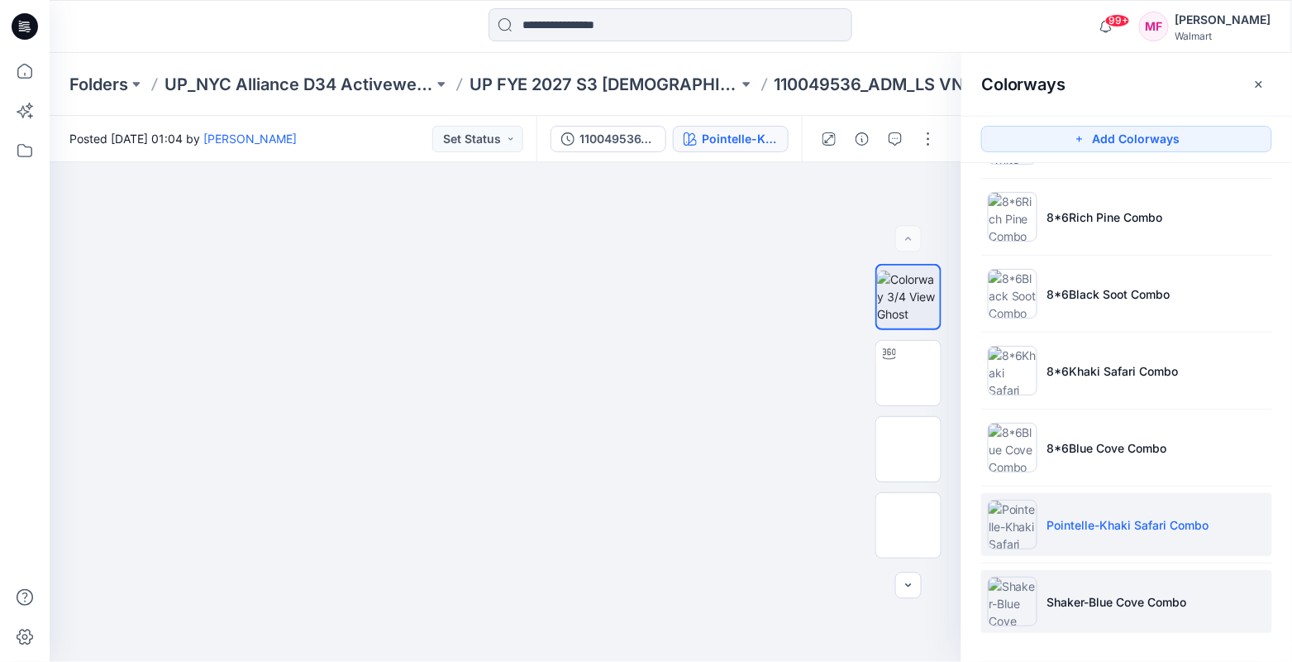
click at [1090, 585] on li "Shaker-Blue Cove Combo" at bounding box center [1127, 601] width 291 height 63
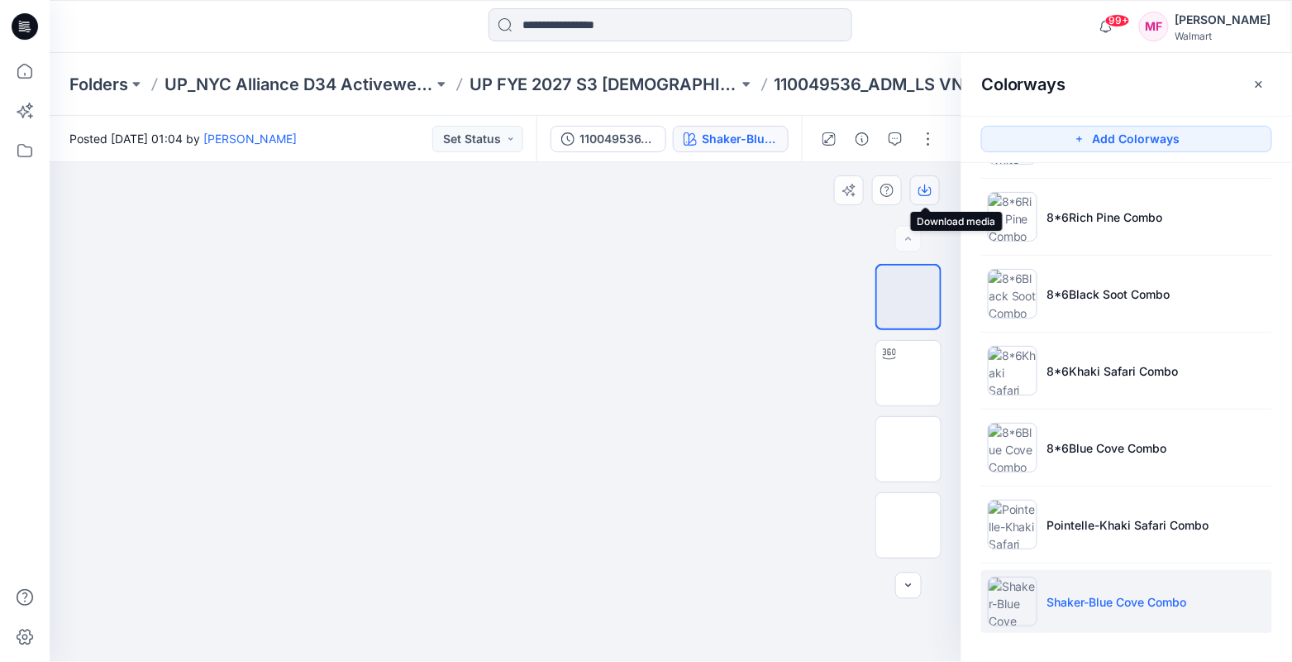
click at [924, 194] on icon "button" at bounding box center [925, 190] width 13 height 13
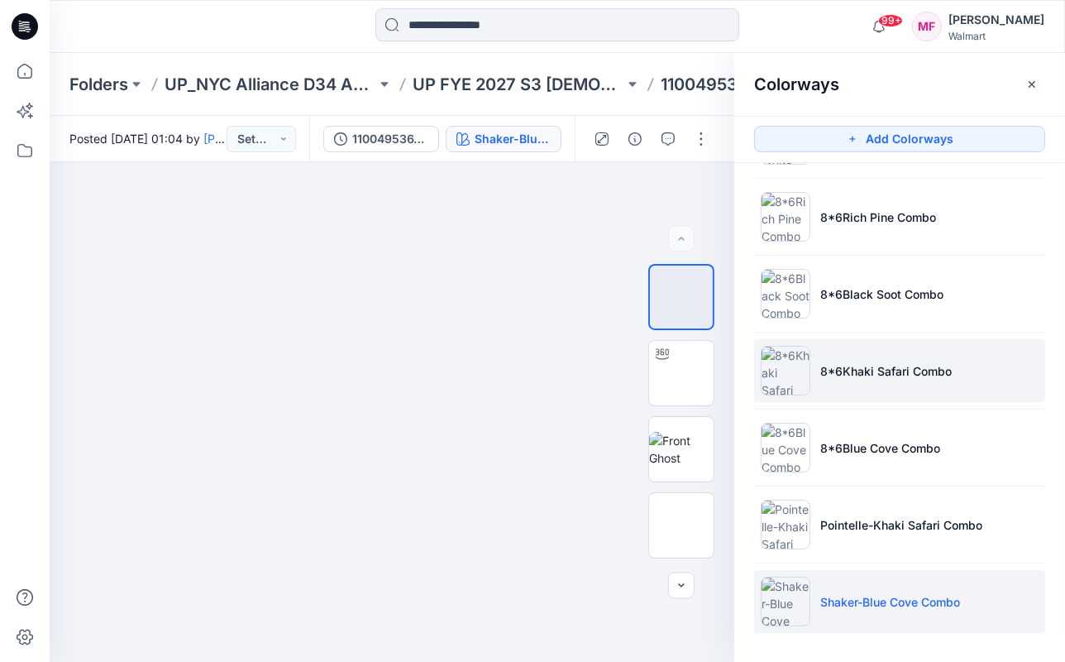
click at [892, 389] on li "8*6Khaki Safari Combo" at bounding box center [899, 370] width 291 height 63
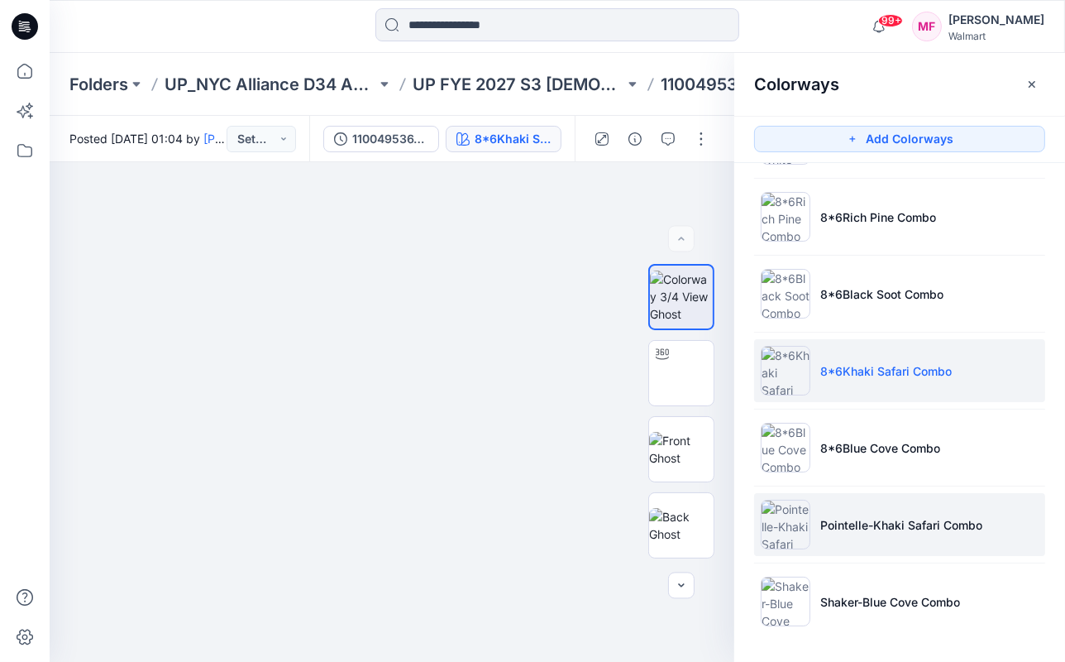
click at [880, 504] on li "Pointelle-Khaki Safari Combo" at bounding box center [899, 524] width 291 height 63
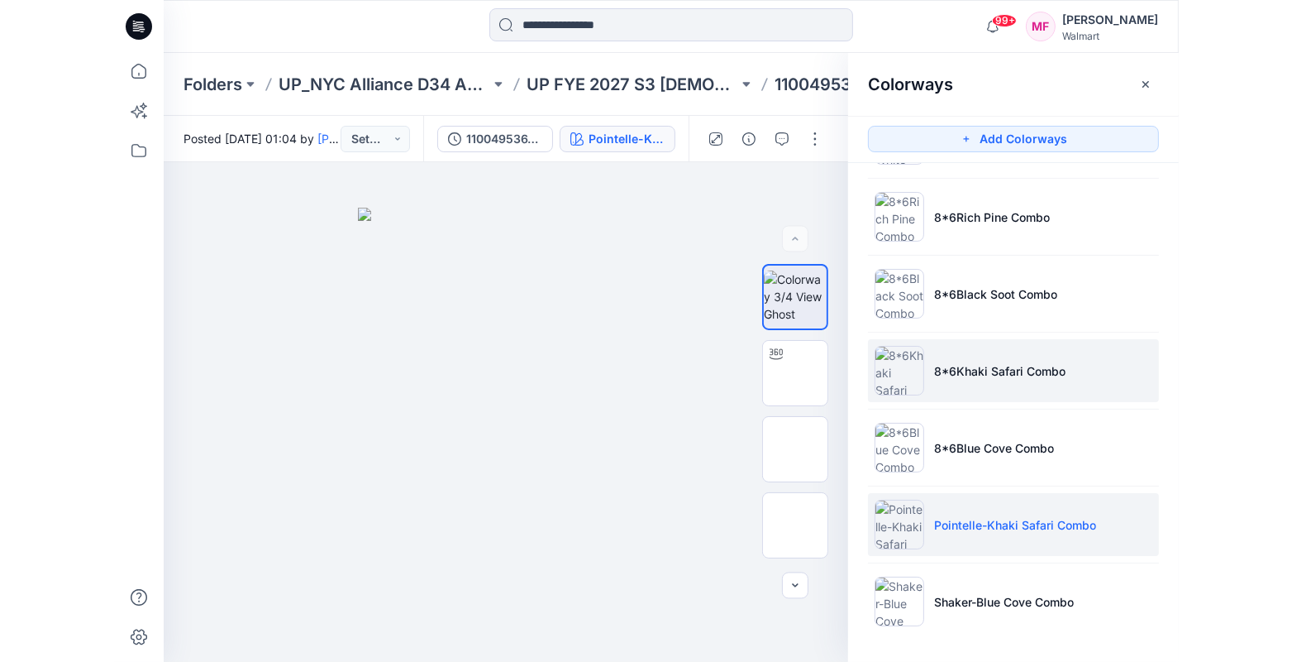
scroll to position [0, 0]
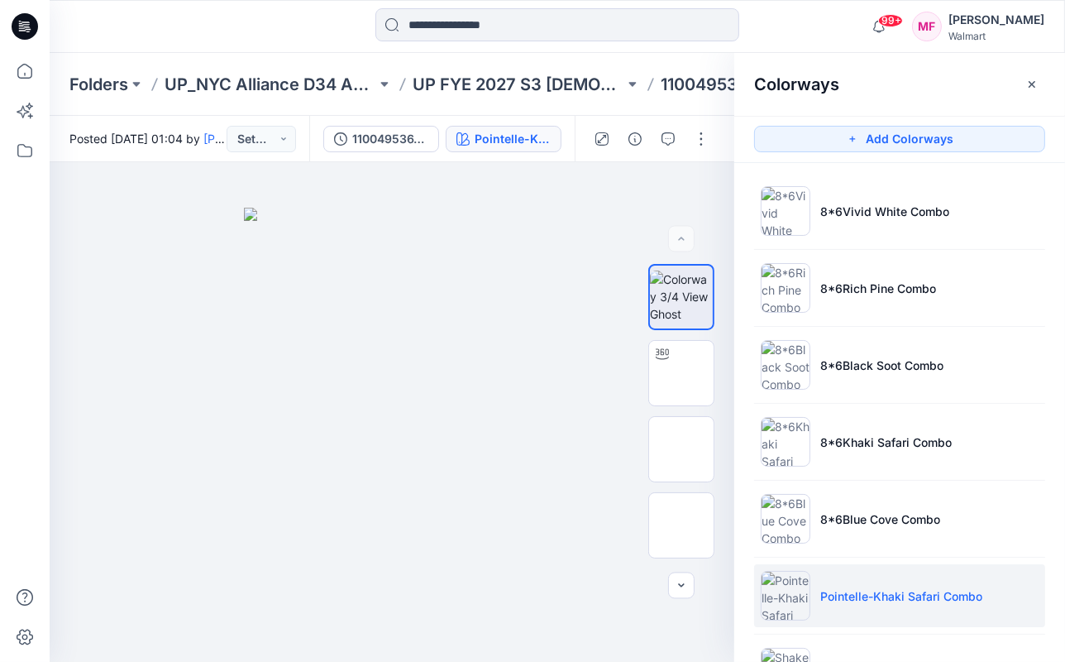
click at [869, 173] on ul "8*6Vivid White Combo 8*6Rich Pine Combo 8*6Black Soot Combo 8*6Khaki Safari Com…" at bounding box center [899, 441] width 331 height 557
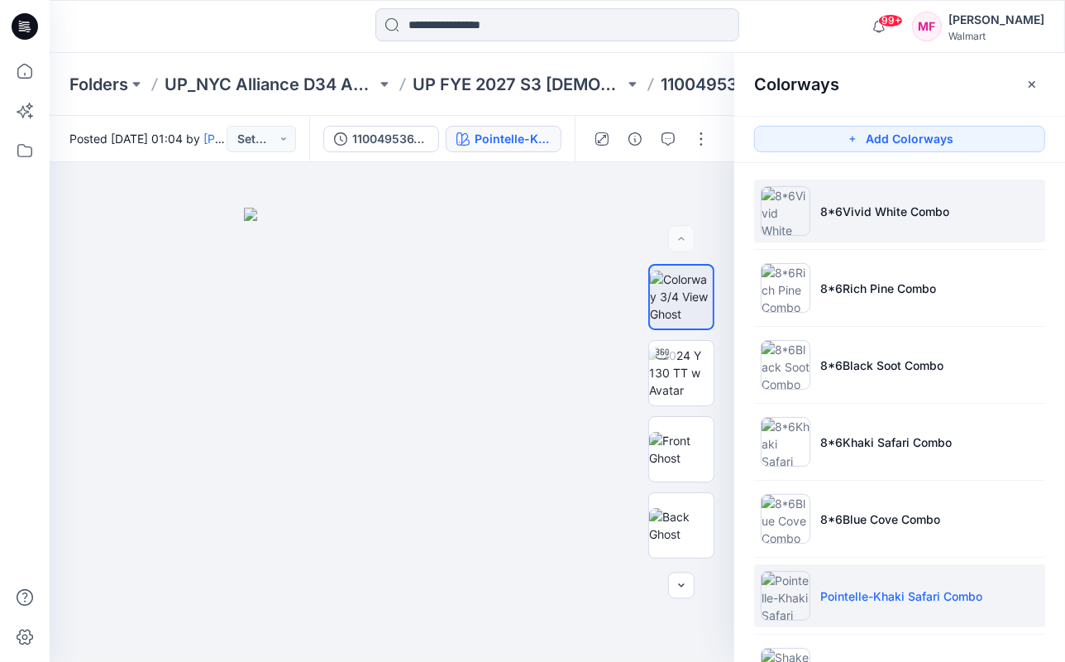
click at [848, 200] on li "8*6Vivid White Combo" at bounding box center [899, 210] width 291 height 63
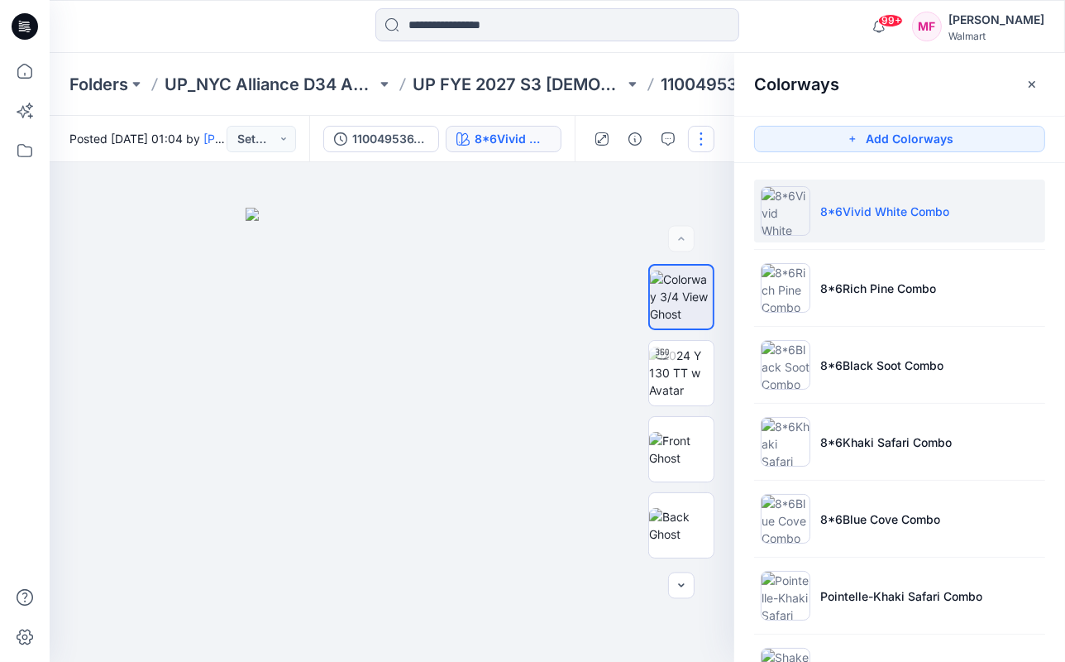
click at [705, 131] on button "button" at bounding box center [701, 139] width 26 height 26
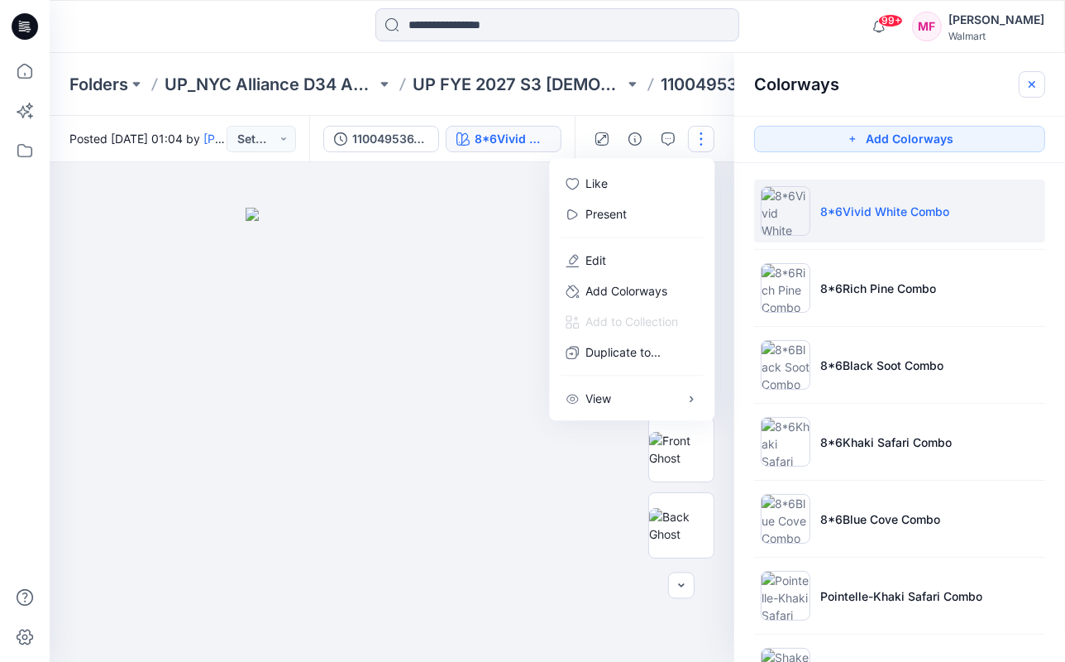
click at [1026, 82] on icon "button" at bounding box center [1031, 84] width 13 height 13
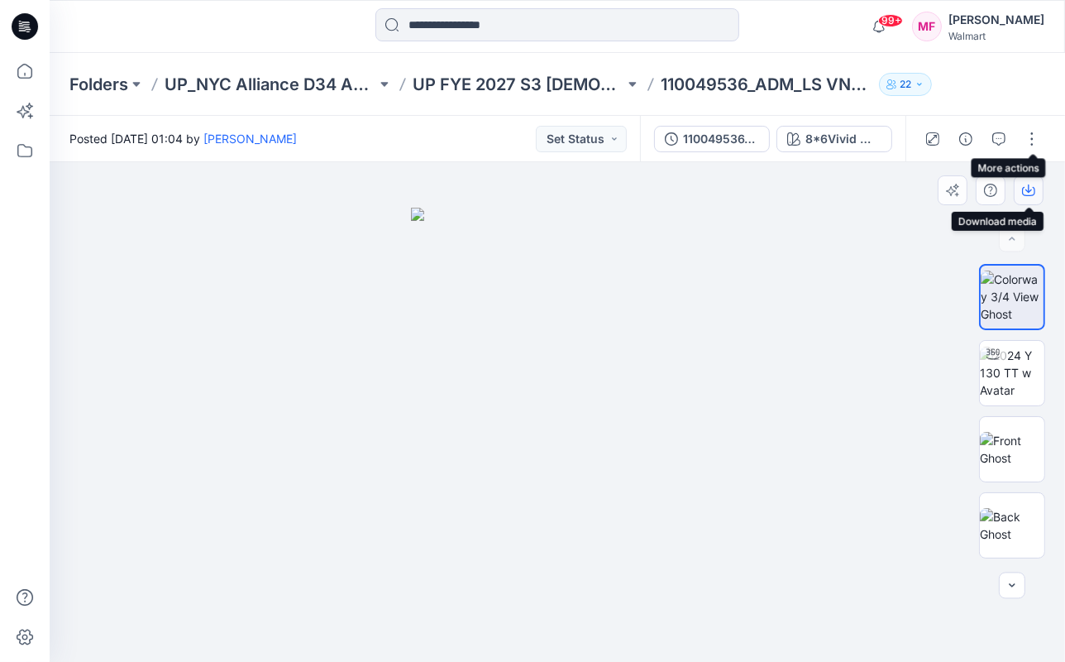
click at [1029, 194] on icon "button" at bounding box center [1028, 190] width 13 height 13
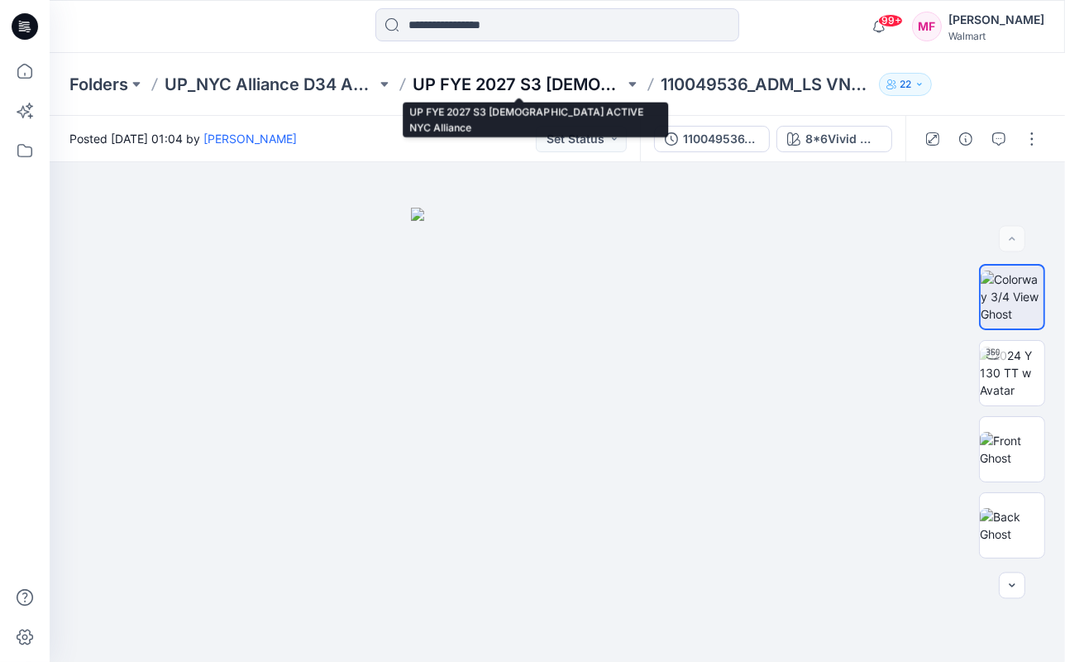
click at [537, 84] on p "UP FYE 2027 S3 [DEMOGRAPHIC_DATA] ACTIVE NYC Alliance" at bounding box center [519, 84] width 212 height 23
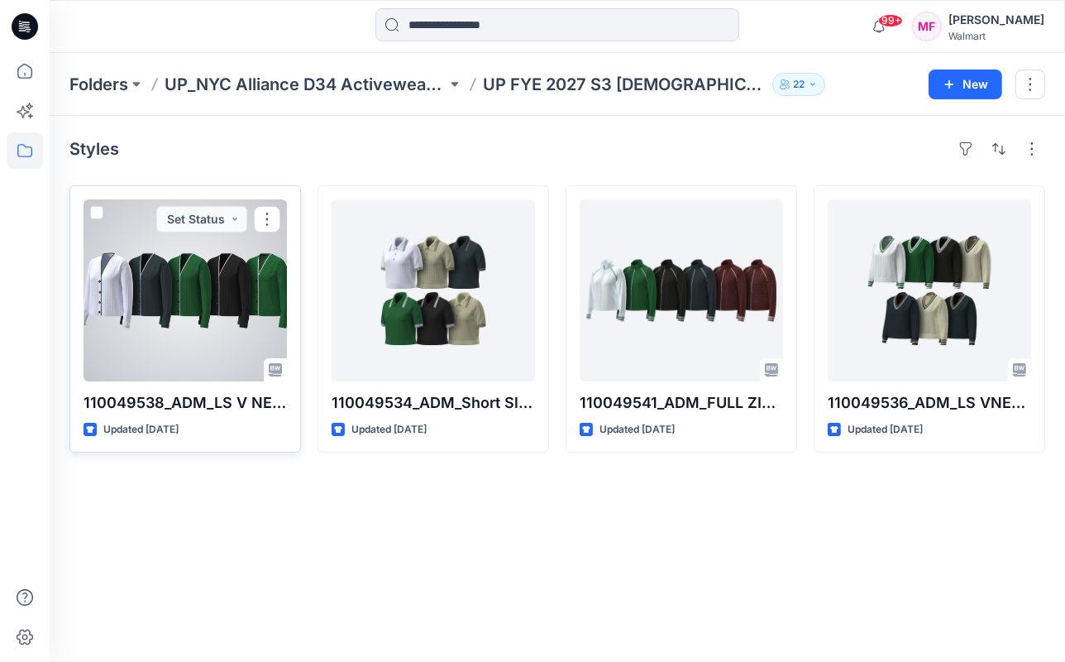
click at [189, 270] on div at bounding box center [185, 290] width 203 height 182
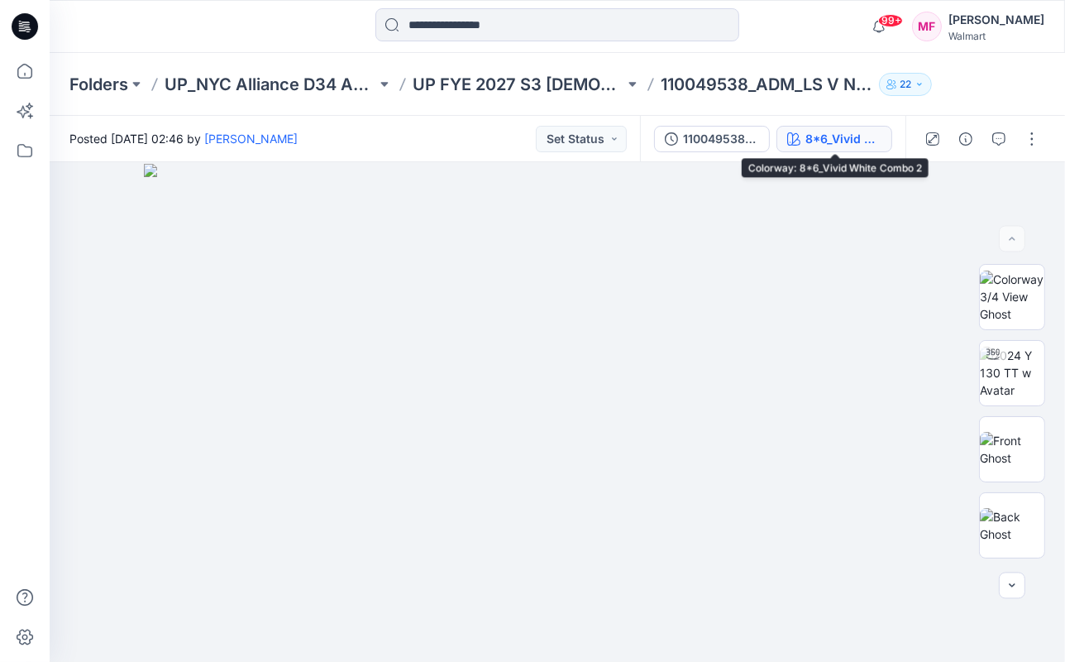
click at [870, 146] on div "8*6_Vivid White Combo 2" at bounding box center [843, 139] width 76 height 18
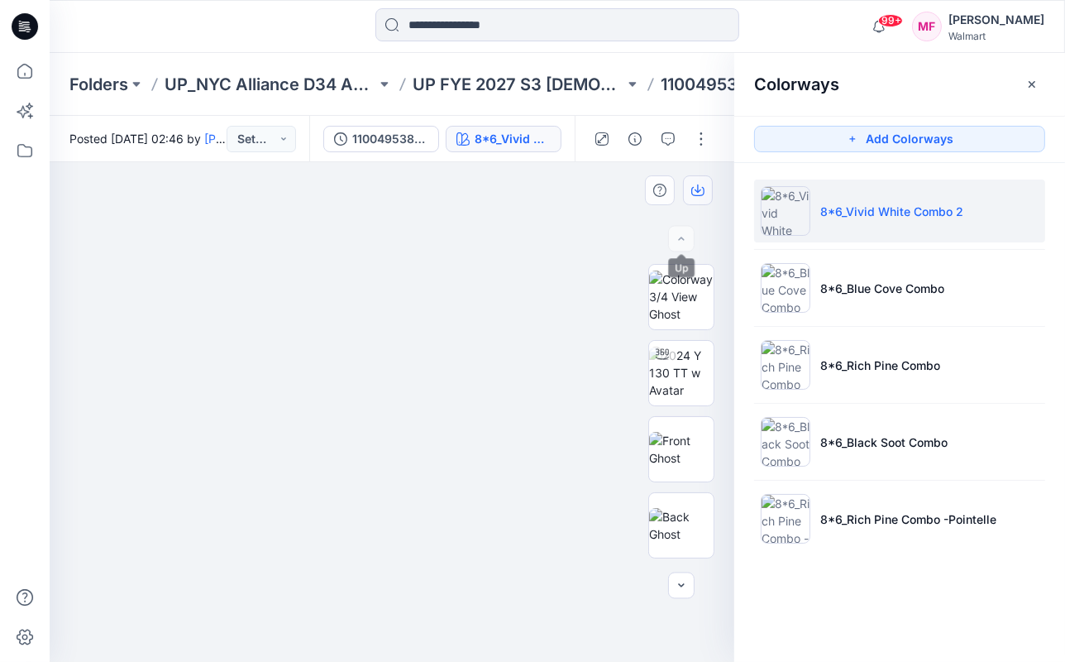
click at [700, 197] on button "button" at bounding box center [698, 190] width 30 height 30
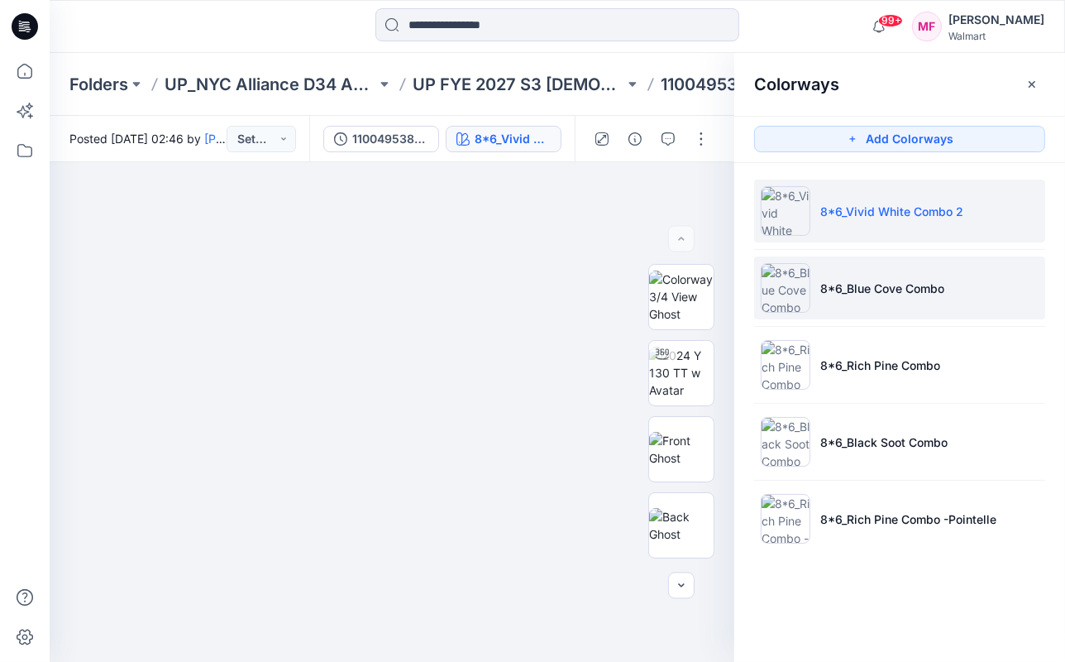
click at [851, 282] on p "8*6_Blue Cove Combo" at bounding box center [882, 287] width 124 height 17
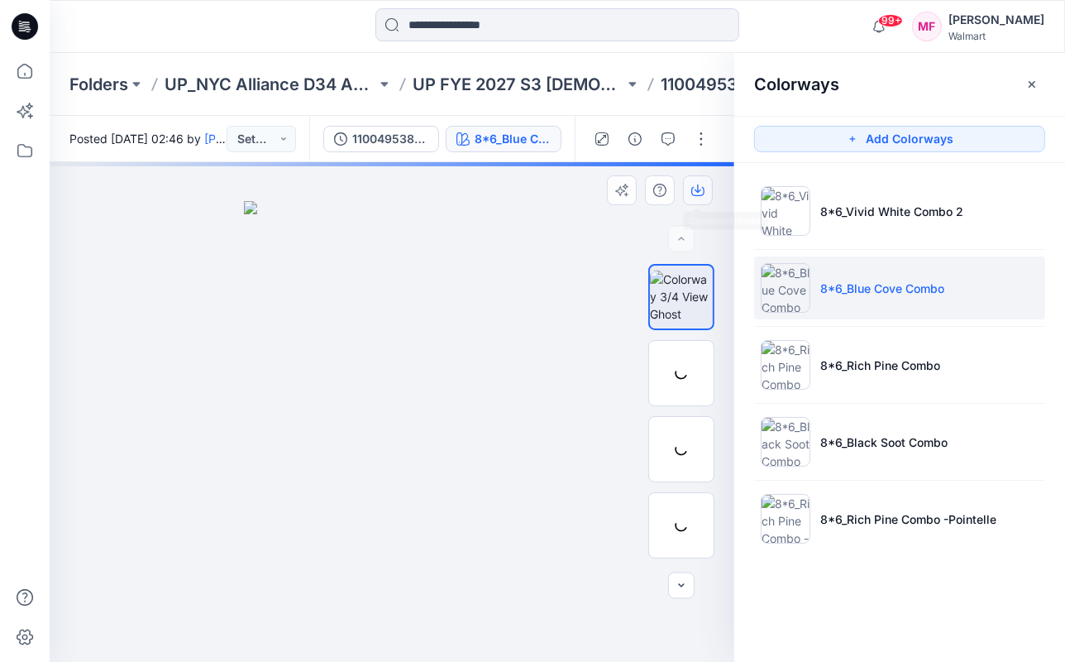
click at [695, 181] on button "button" at bounding box center [698, 190] width 30 height 30
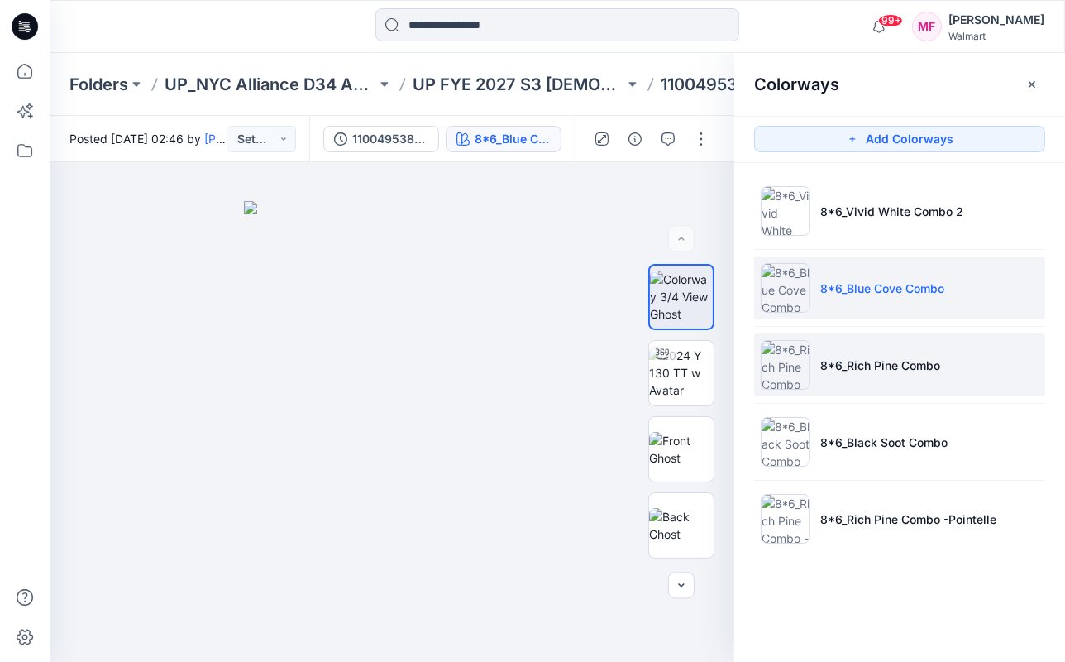
click at [804, 343] on img at bounding box center [786, 365] width 50 height 50
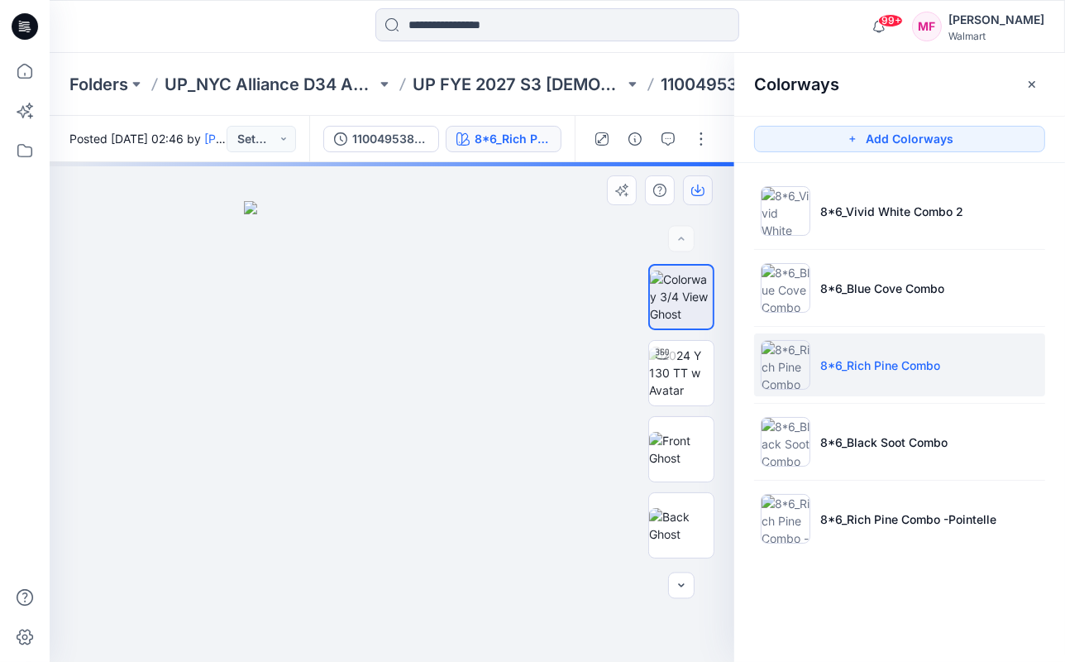
click at [702, 179] on button "button" at bounding box center [698, 190] width 30 height 30
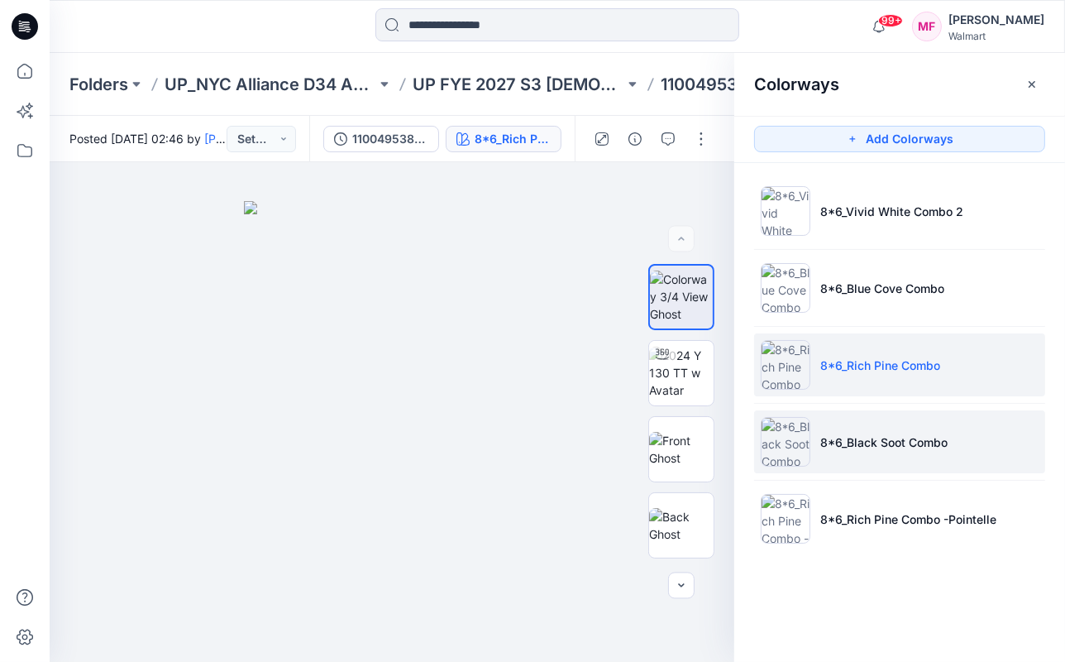
click at [881, 449] on p "8*6_Black Soot Combo" at bounding box center [883, 441] width 127 height 17
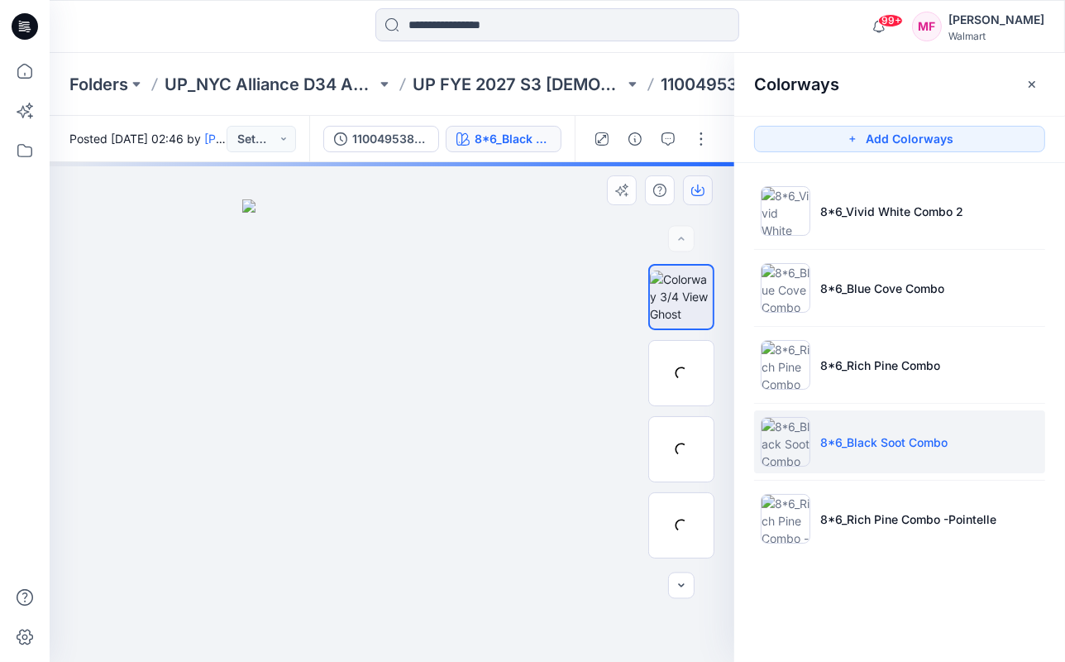
click at [694, 193] on icon "button" at bounding box center [697, 190] width 13 height 13
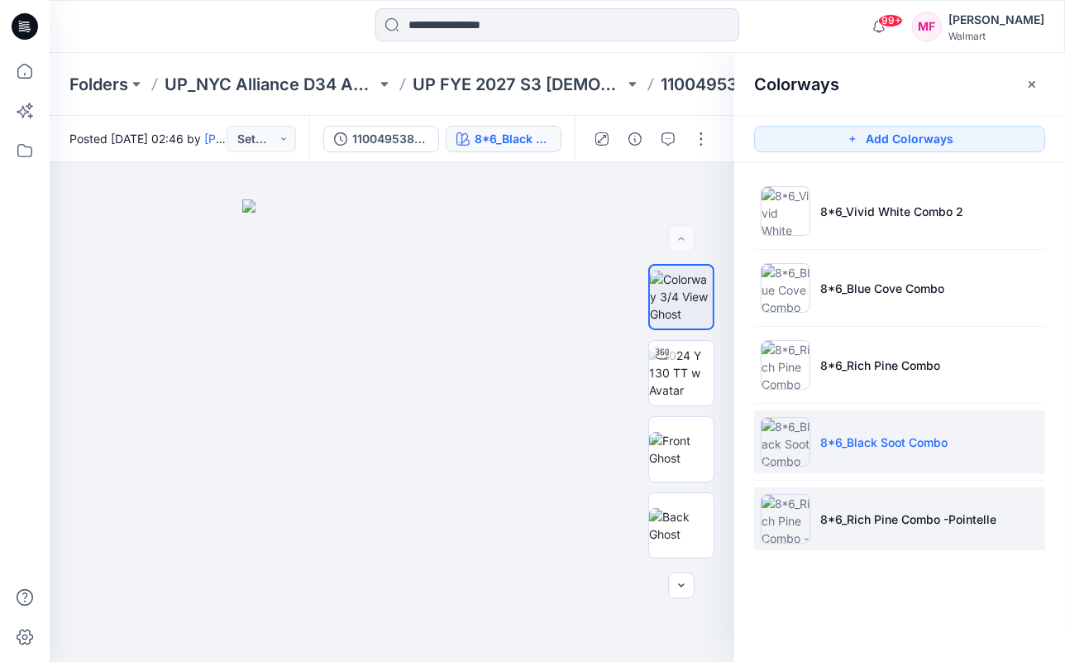
click at [842, 539] on li "8*6_Rich Pine Combo -Pointelle" at bounding box center [899, 518] width 291 height 63
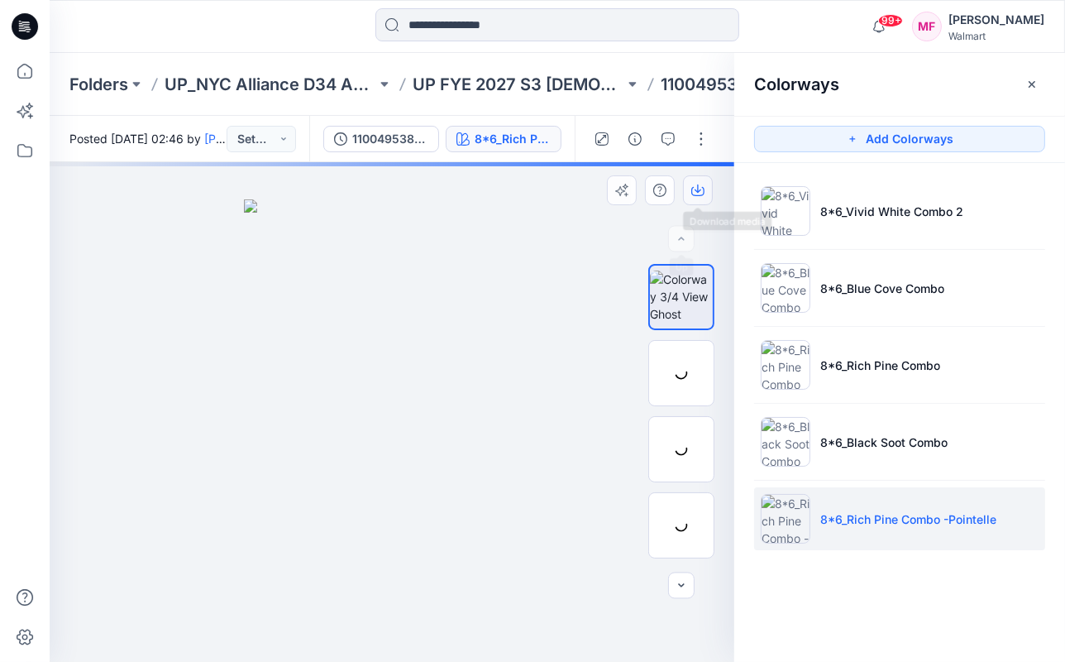
click at [702, 196] on icon "button" at bounding box center [697, 190] width 13 height 13
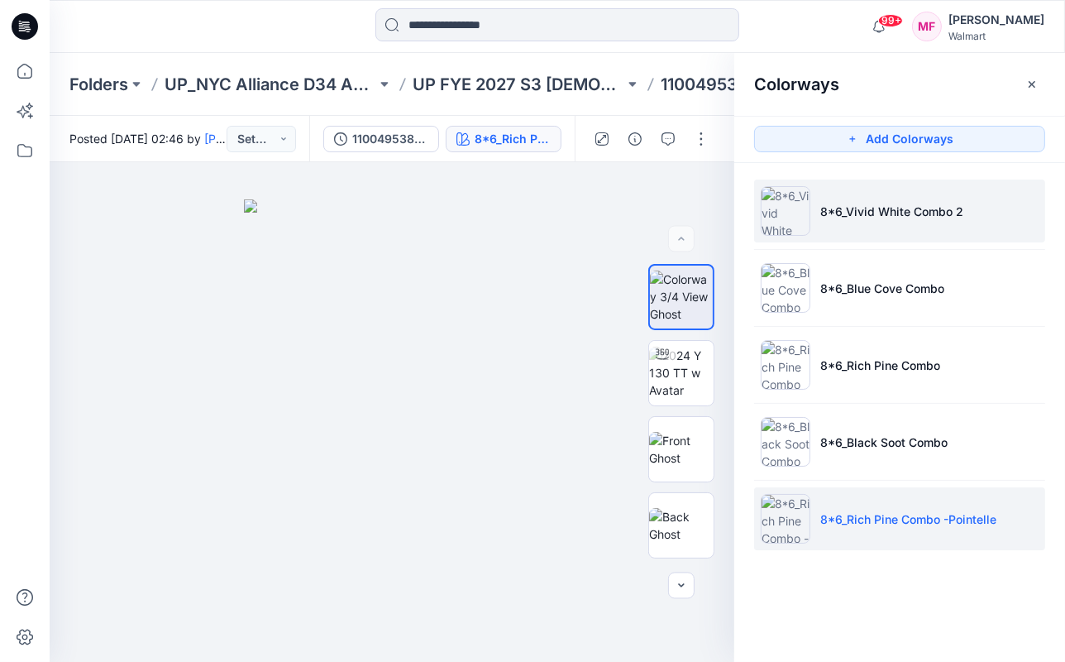
click at [815, 206] on li "8*6_Vivid White Combo 2" at bounding box center [899, 210] width 291 height 63
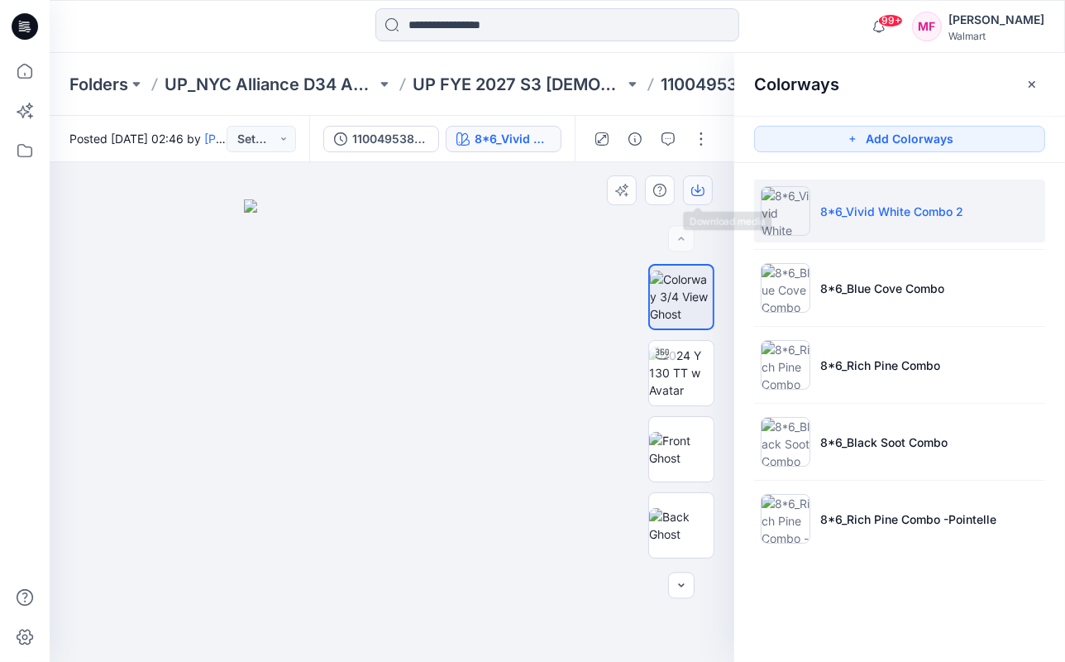
click at [698, 188] on icon "button" at bounding box center [697, 190] width 13 height 13
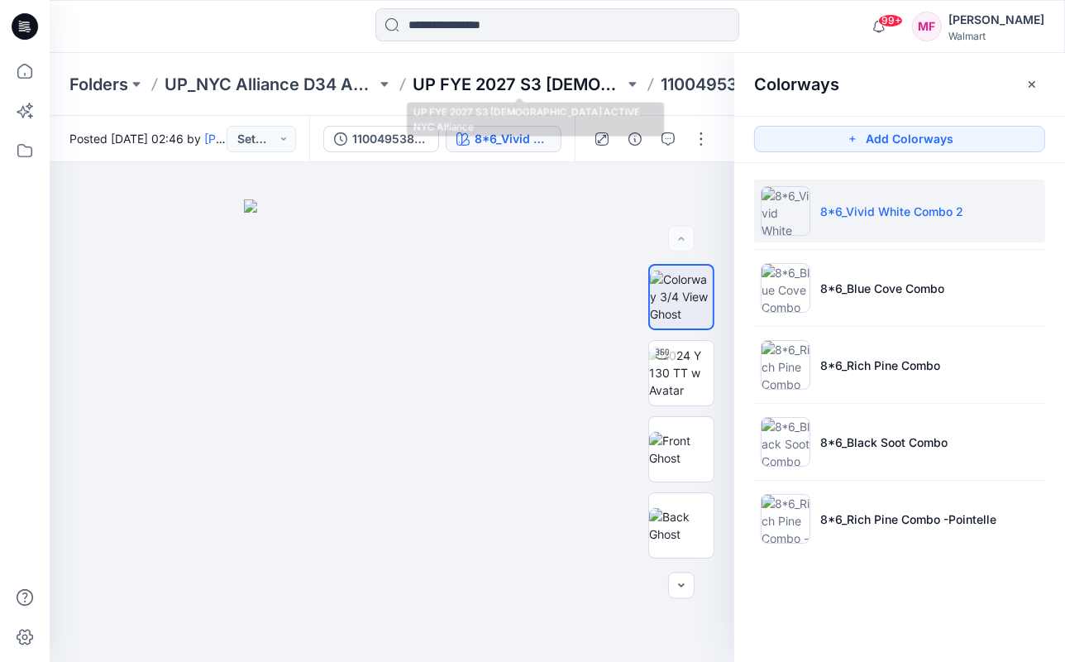
click at [532, 93] on p "UP FYE 2027 S3 [DEMOGRAPHIC_DATA] ACTIVE NYC Alliance" at bounding box center [519, 84] width 212 height 23
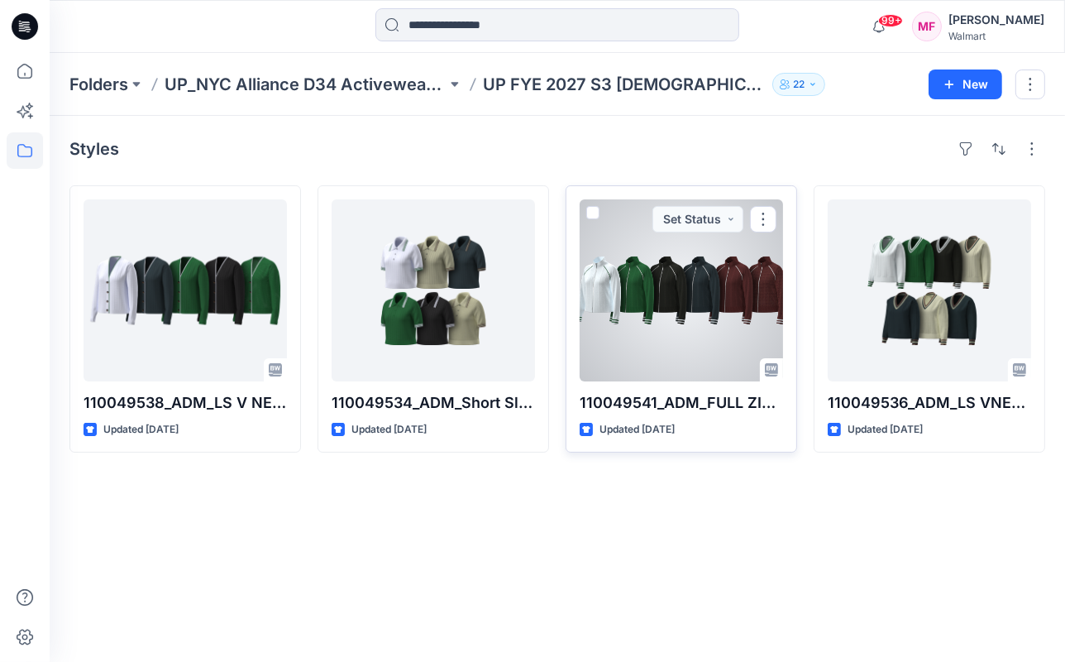
click at [667, 336] on div at bounding box center [681, 290] width 203 height 182
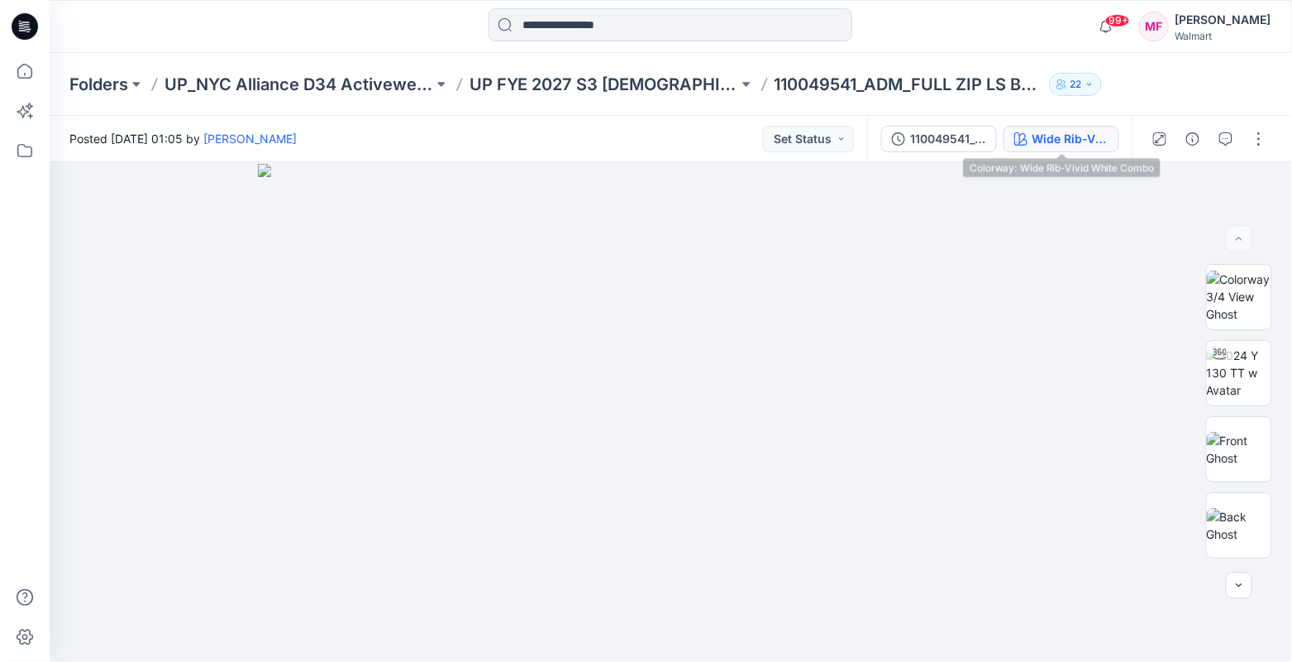
click at [1059, 127] on button "Wide Rib-Vivid White Combo" at bounding box center [1062, 139] width 116 height 26
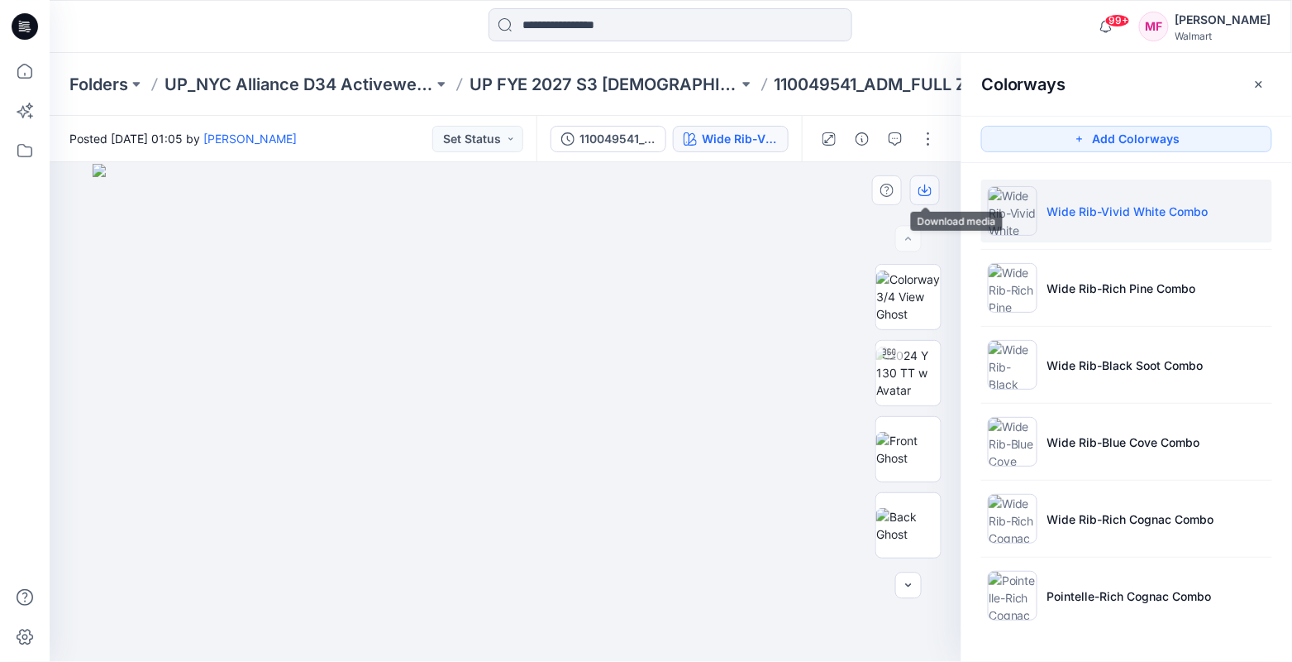
click at [920, 188] on icon "button" at bounding box center [925, 191] width 13 height 9
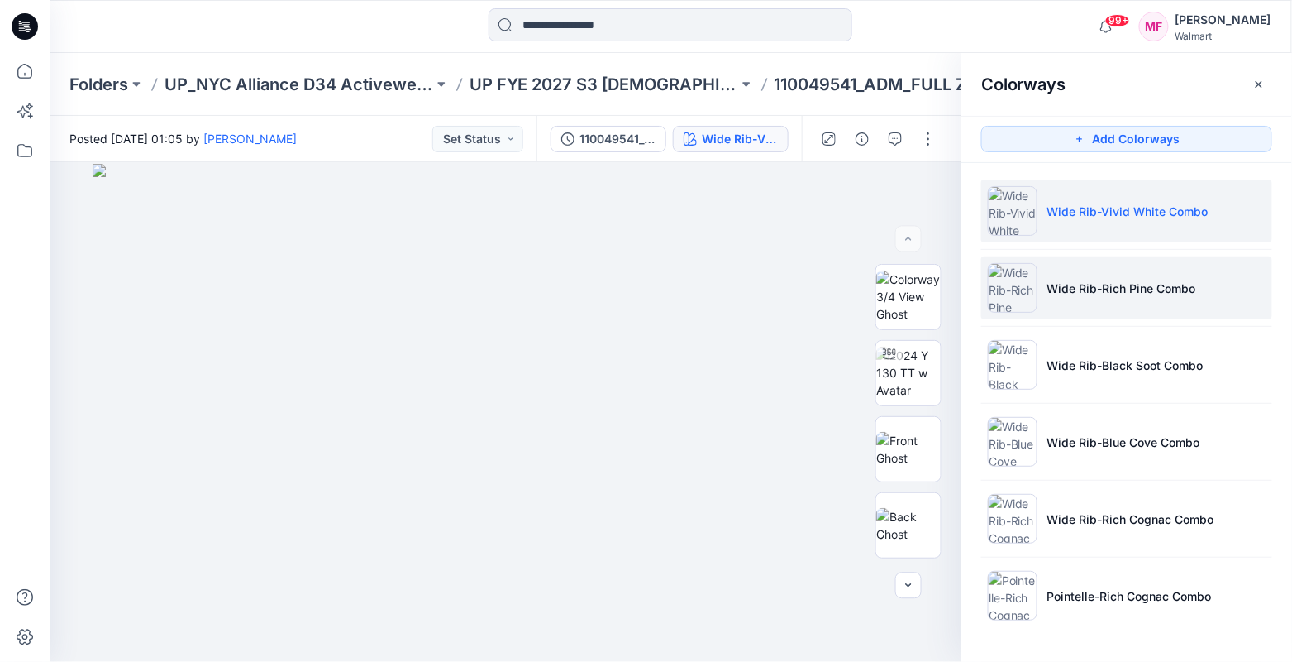
click at [1034, 264] on img at bounding box center [1013, 288] width 50 height 50
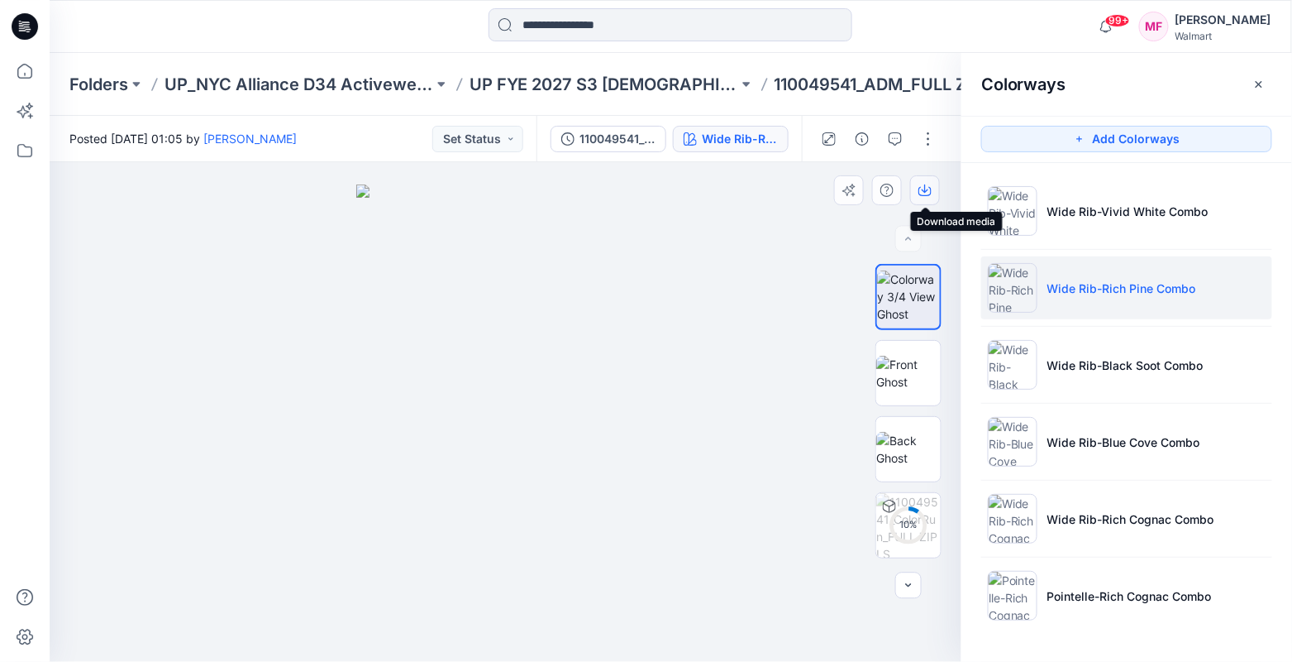
click at [934, 188] on button "button" at bounding box center [925, 190] width 30 height 30
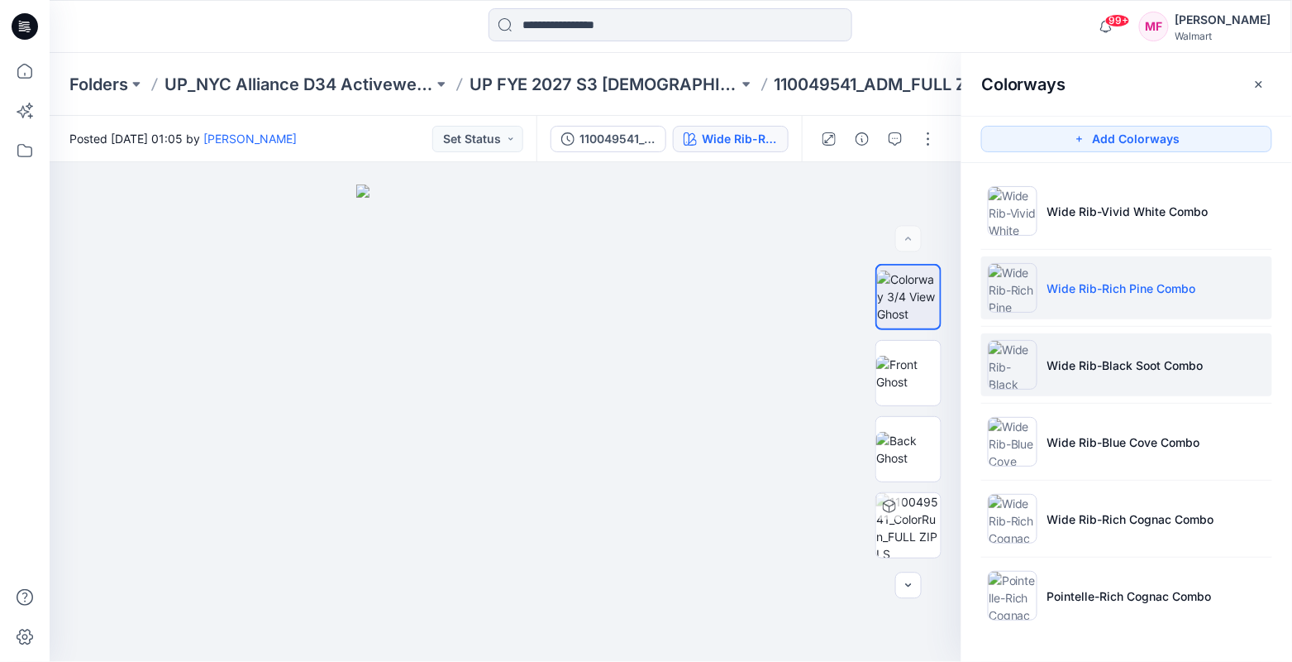
click at [1067, 368] on p "Wide Rib-Black Soot Combo" at bounding box center [1126, 364] width 156 height 17
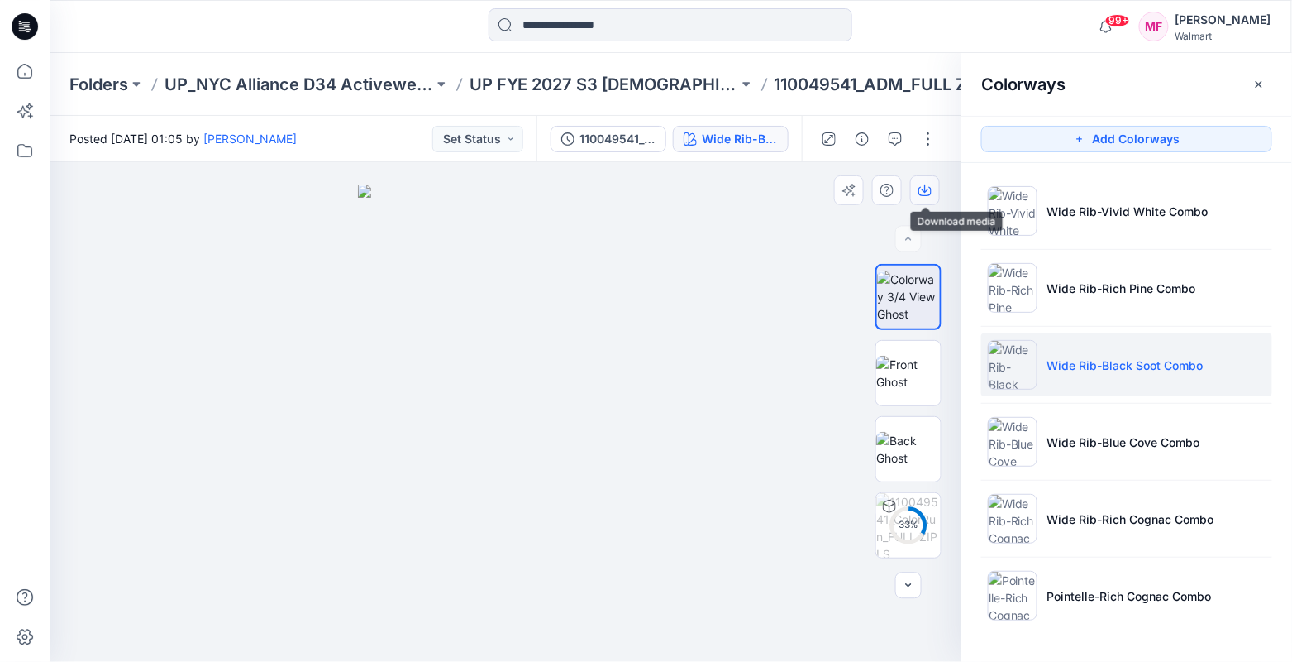
click at [922, 193] on icon "button" at bounding box center [925, 190] width 13 height 13
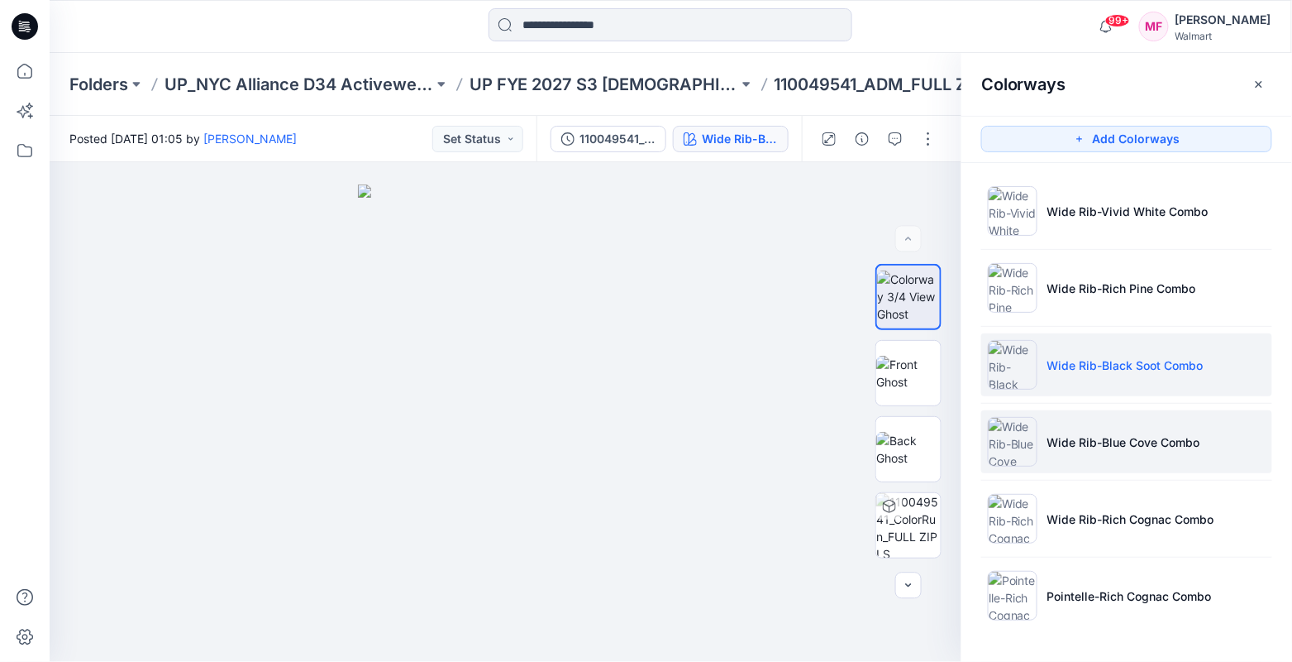
click at [1061, 455] on li "Wide Rib-Blue Cove Combo" at bounding box center [1127, 441] width 291 height 63
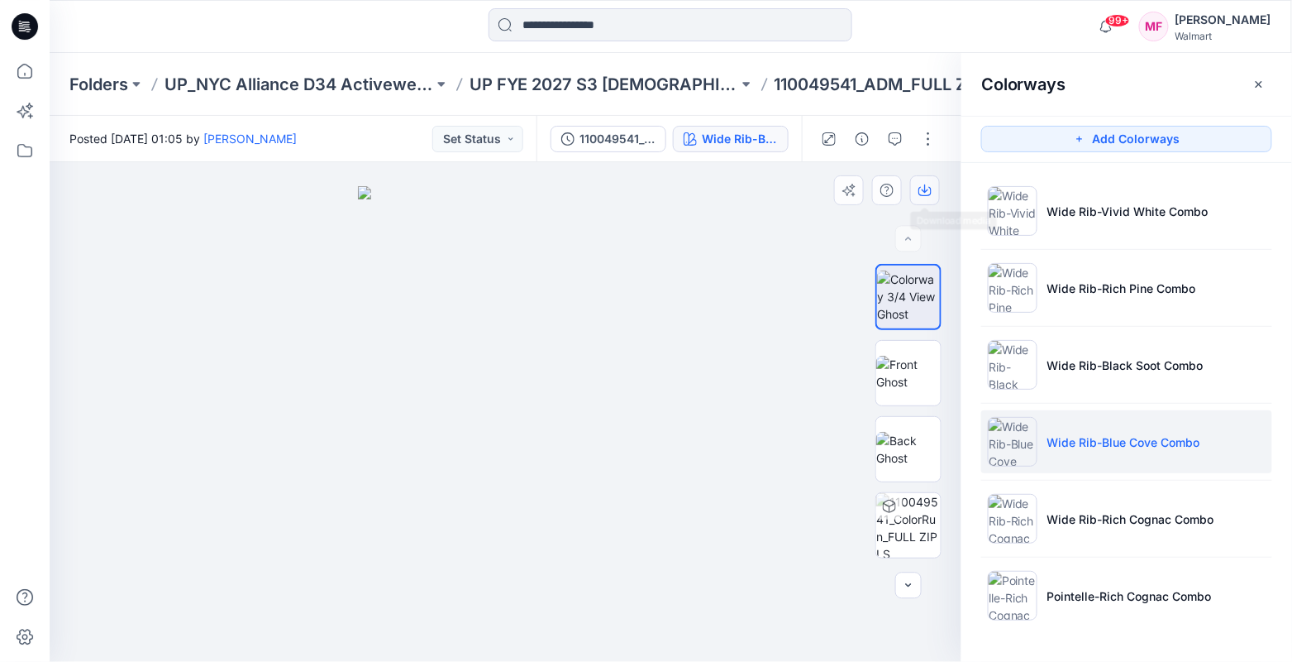
click at [924, 198] on button "button" at bounding box center [925, 190] width 30 height 30
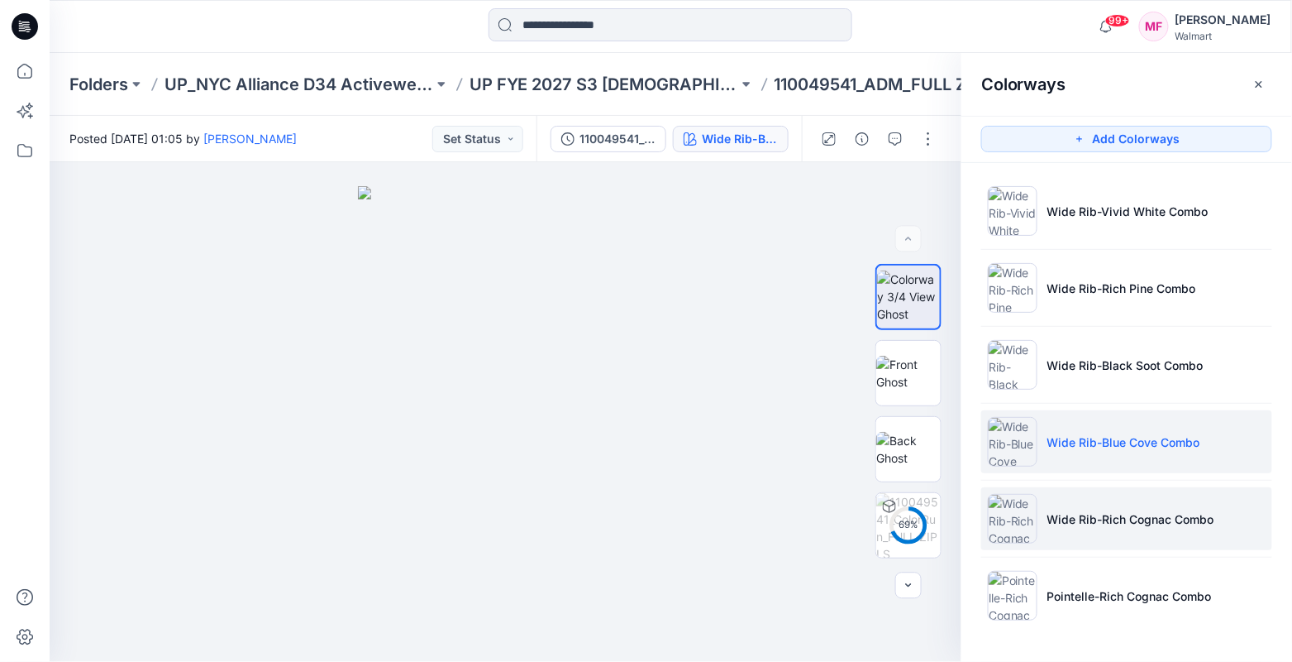
click at [1071, 536] on li "Wide Rib-Rich Cognac Combo" at bounding box center [1127, 518] width 291 height 63
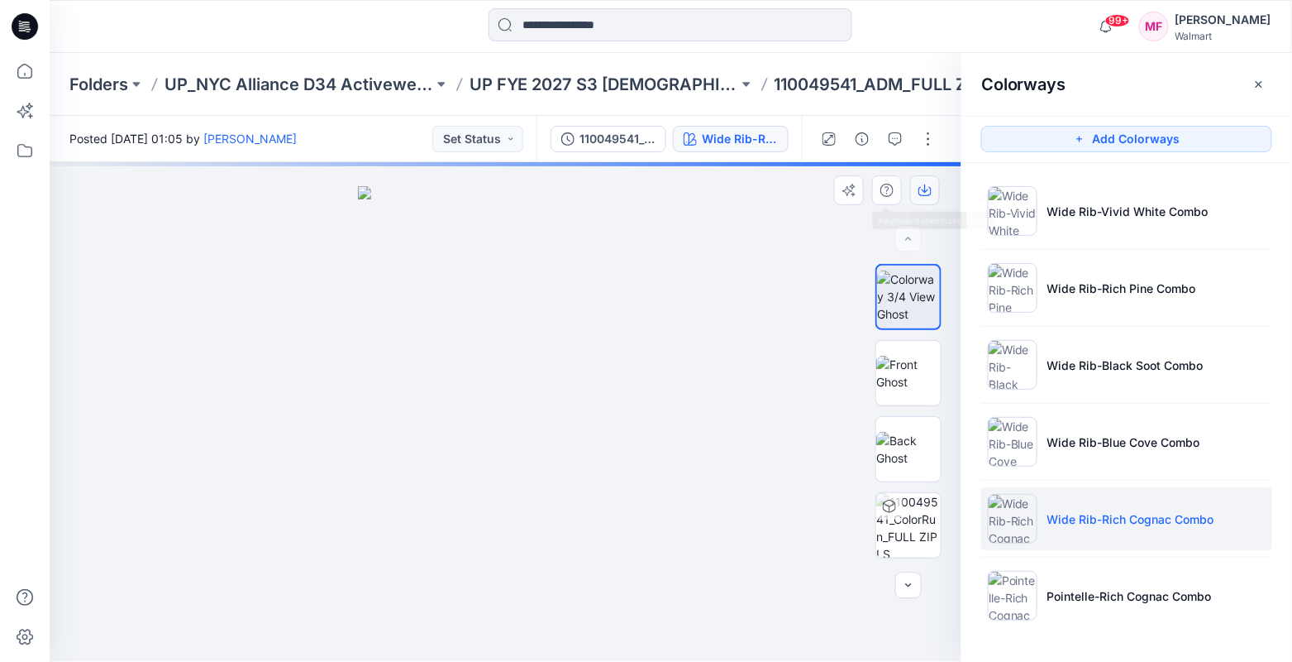
click at [922, 187] on icon "button" at bounding box center [925, 190] width 13 height 13
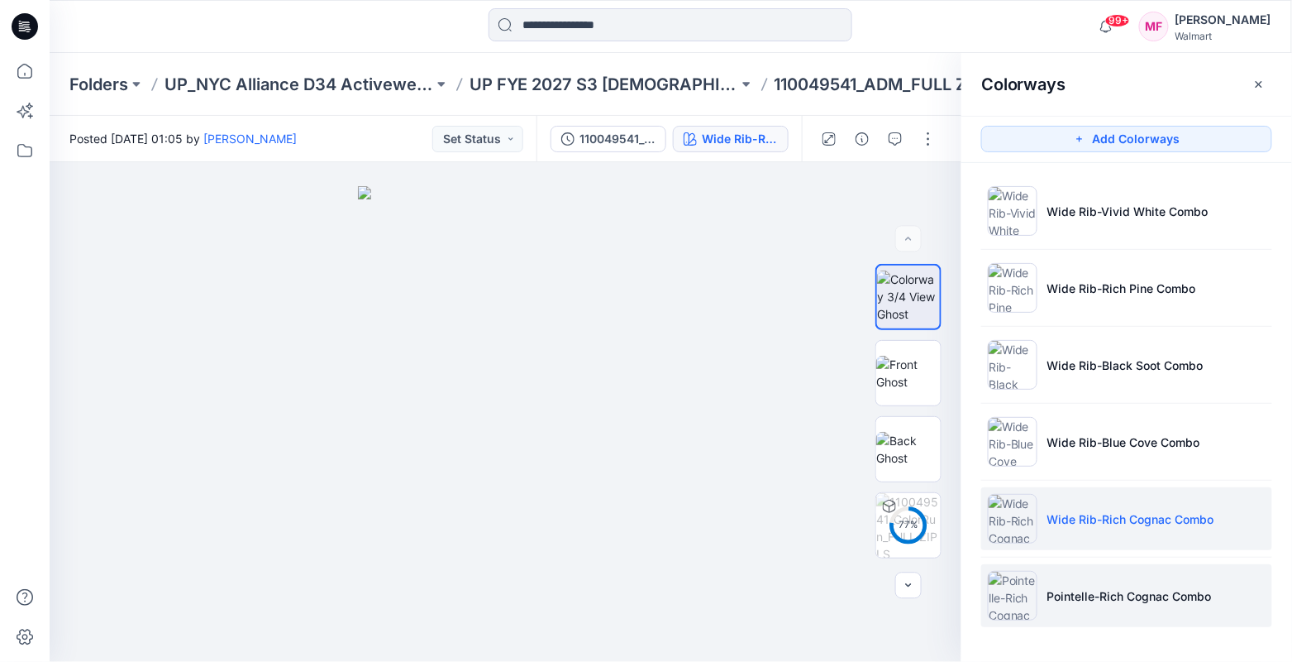
click at [1082, 597] on p "Pointelle-Rich Cognac Combo" at bounding box center [1130, 595] width 165 height 17
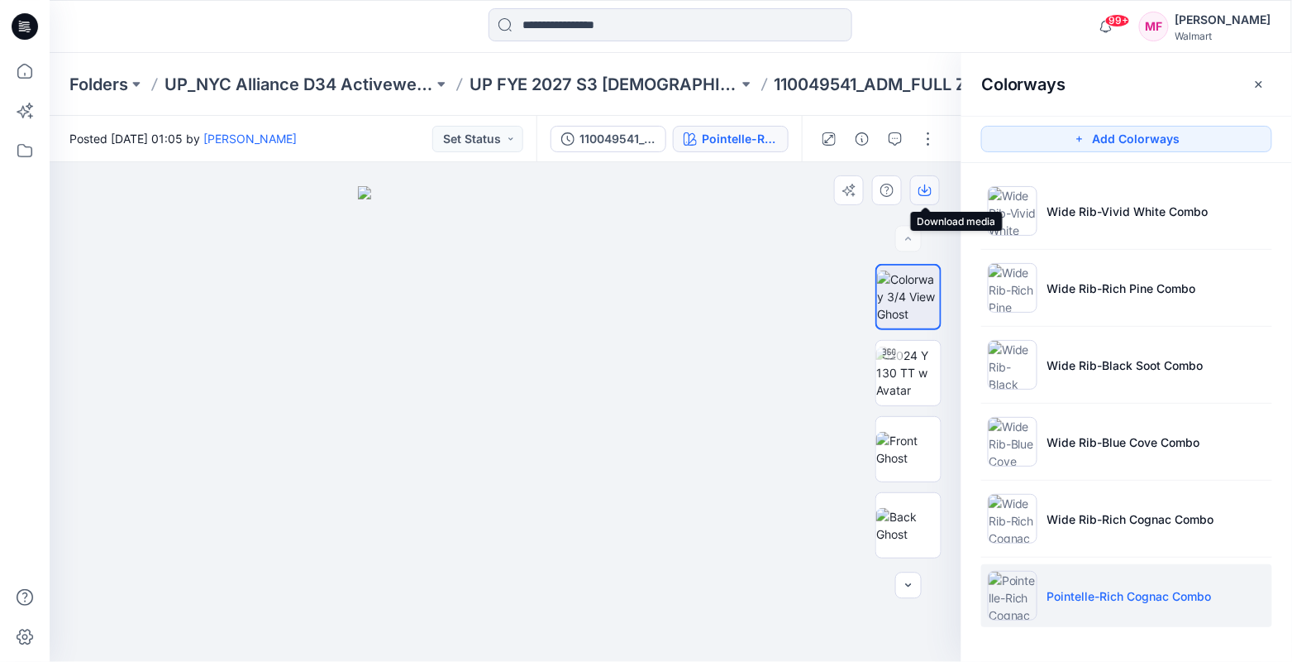
click at [926, 184] on icon "button" at bounding box center [925, 190] width 13 height 13
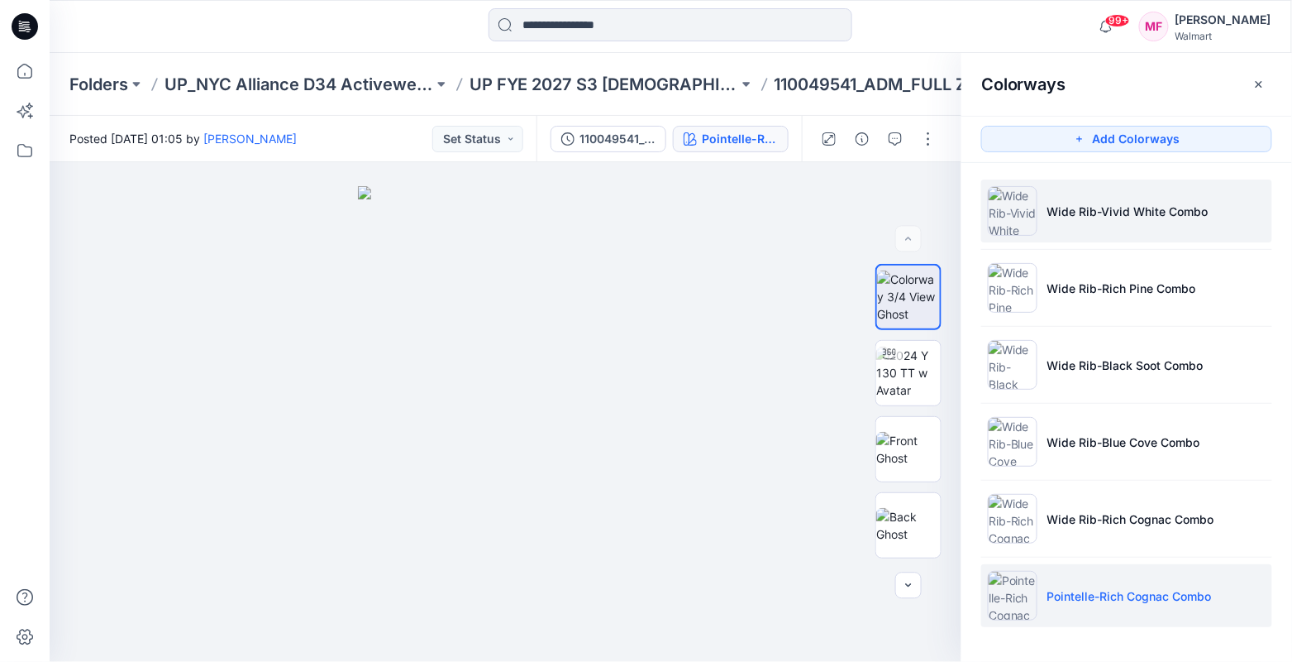
click at [1063, 217] on p "Wide Rib-Vivid White Combo" at bounding box center [1128, 211] width 161 height 17
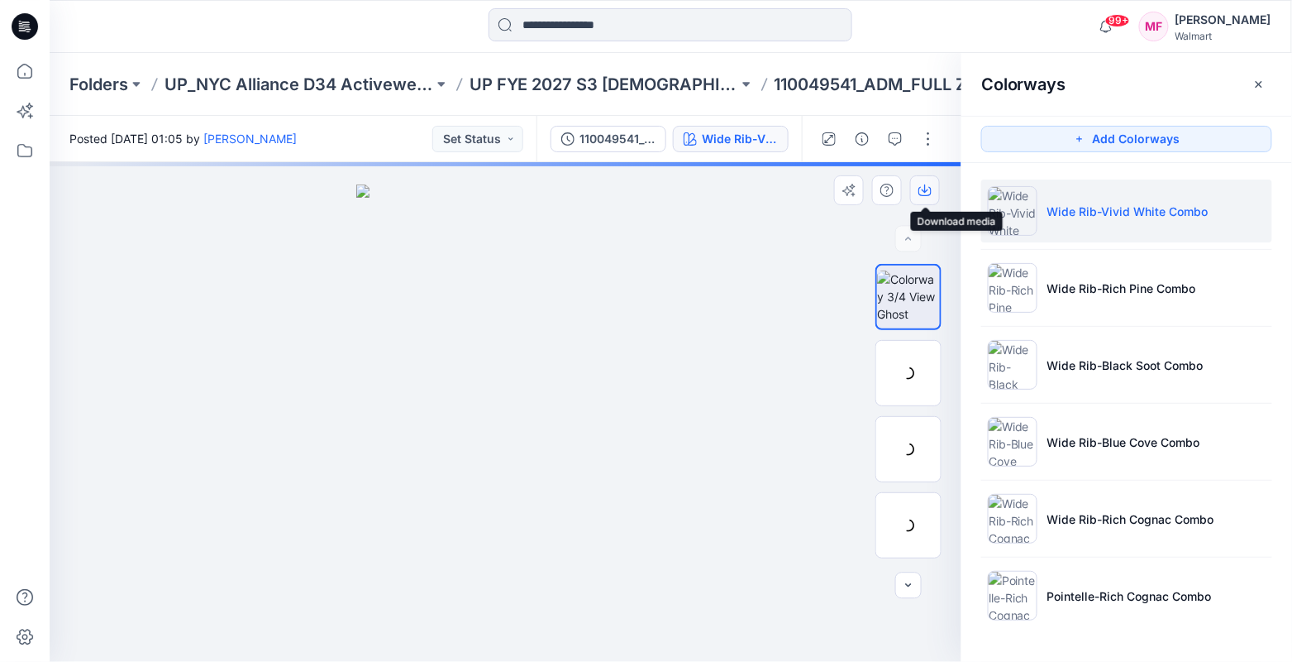
click at [940, 189] on button "button" at bounding box center [925, 190] width 30 height 30
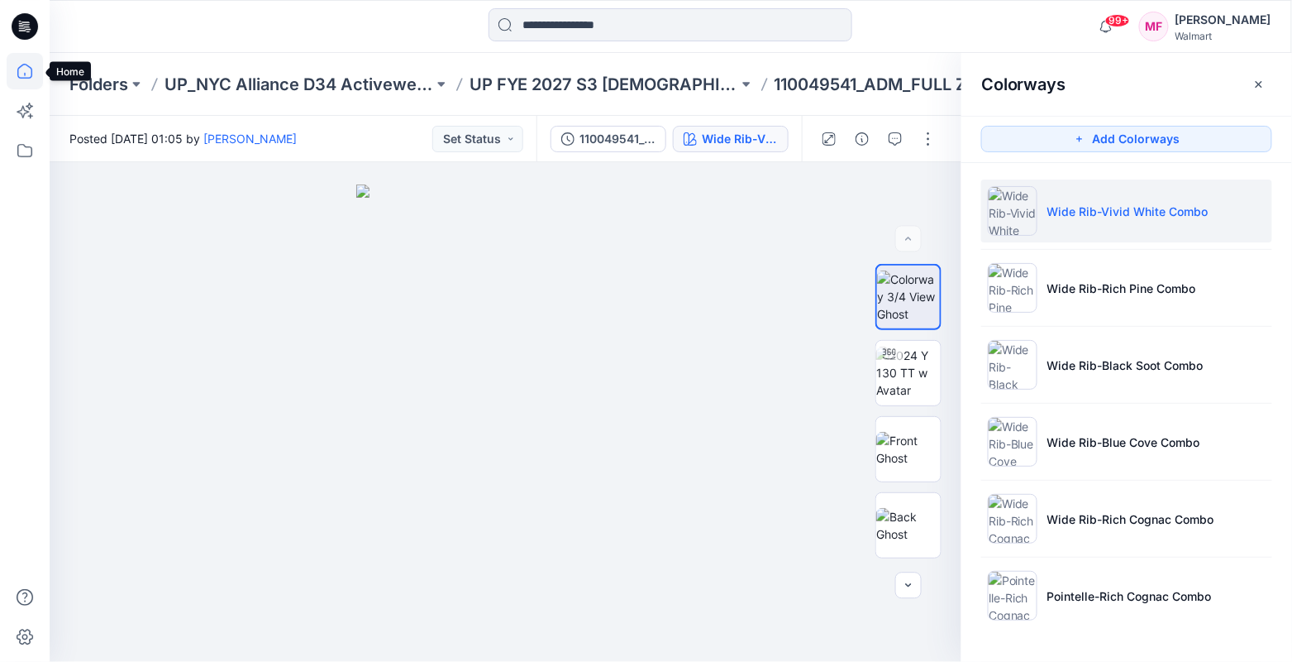
click at [23, 74] on icon at bounding box center [25, 71] width 36 height 36
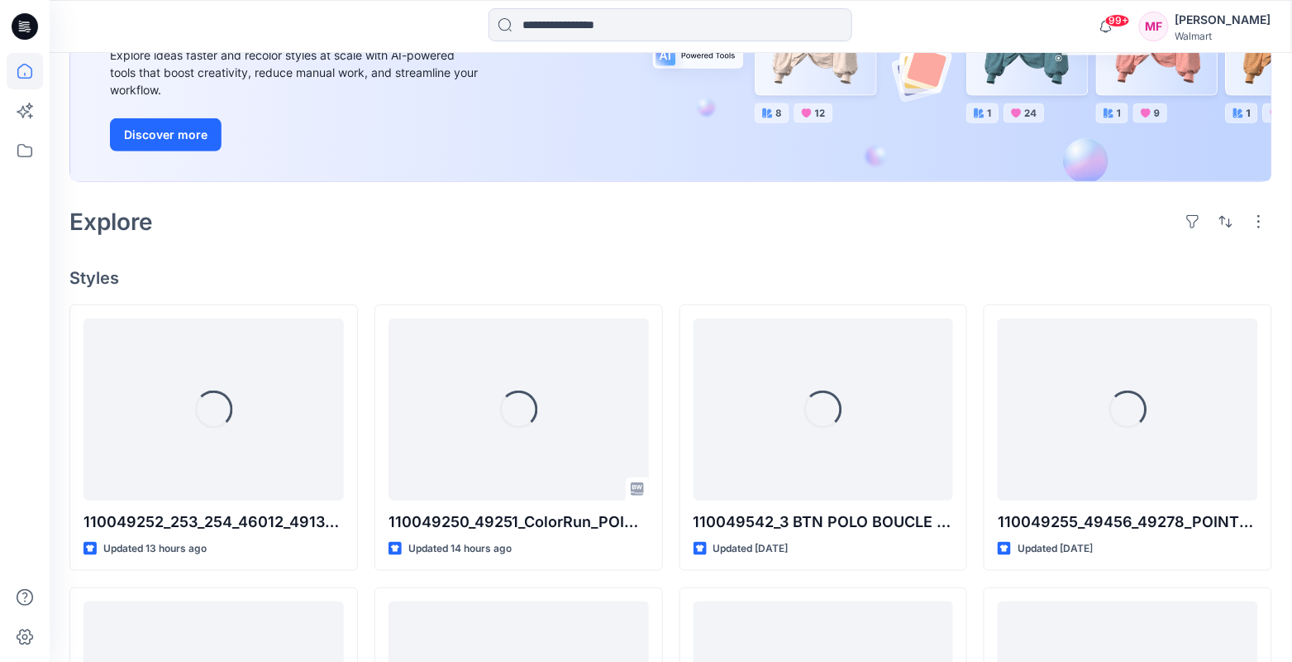
scroll to position [330, 0]
